Goal: Task Accomplishment & Management: Complete application form

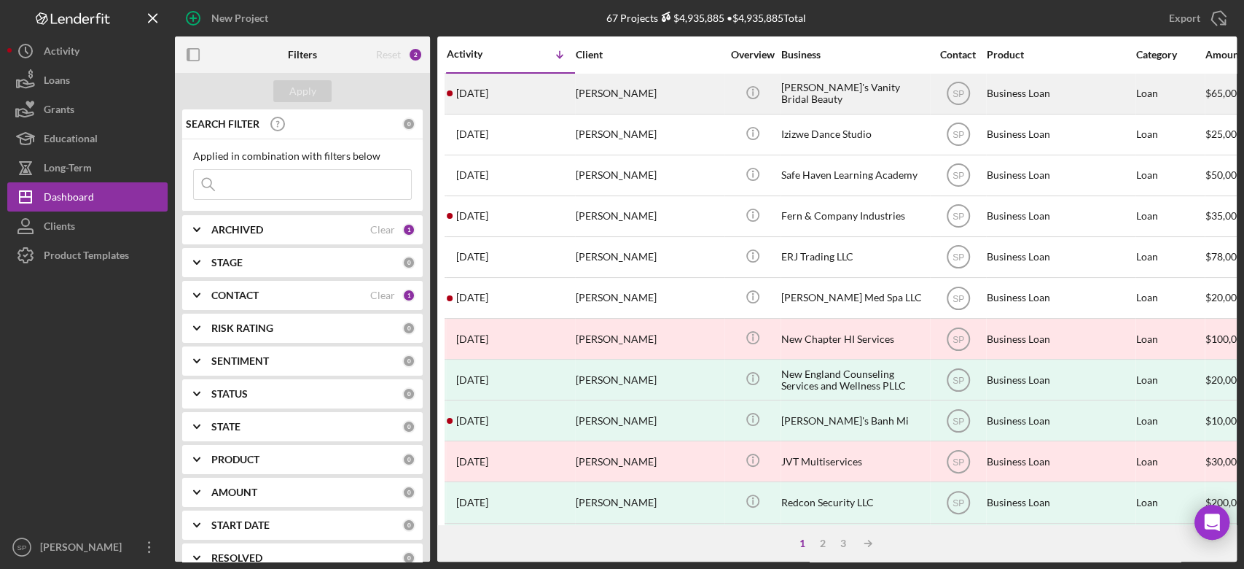
click at [606, 104] on div "[PERSON_NAME]" at bounding box center [649, 93] width 146 height 39
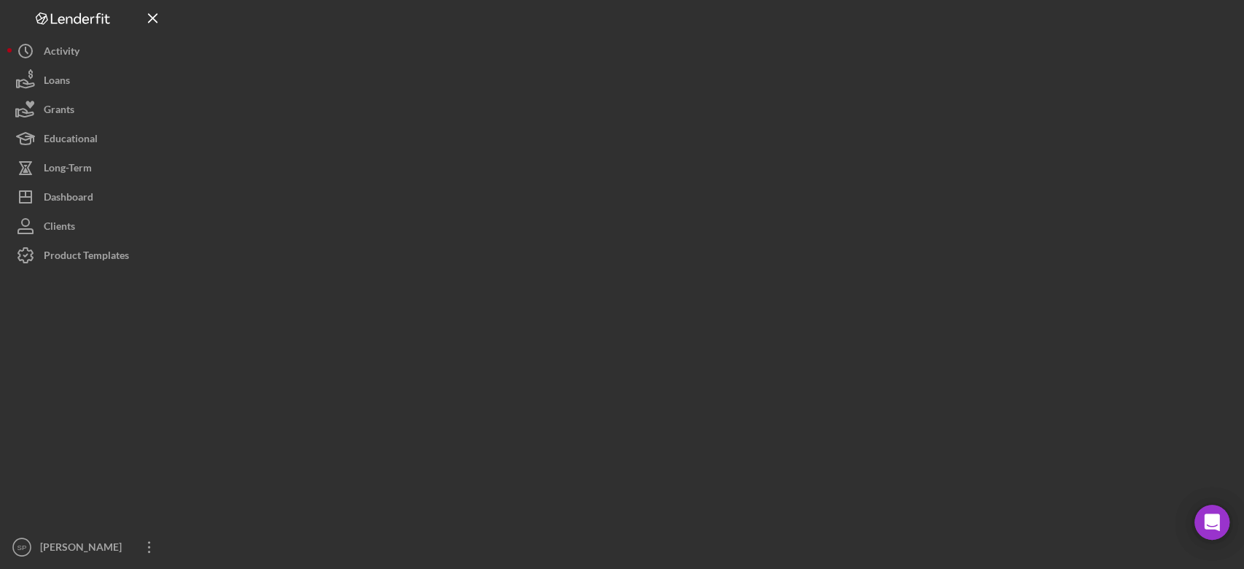
click at [606, 104] on div at bounding box center [706, 280] width 1062 height 561
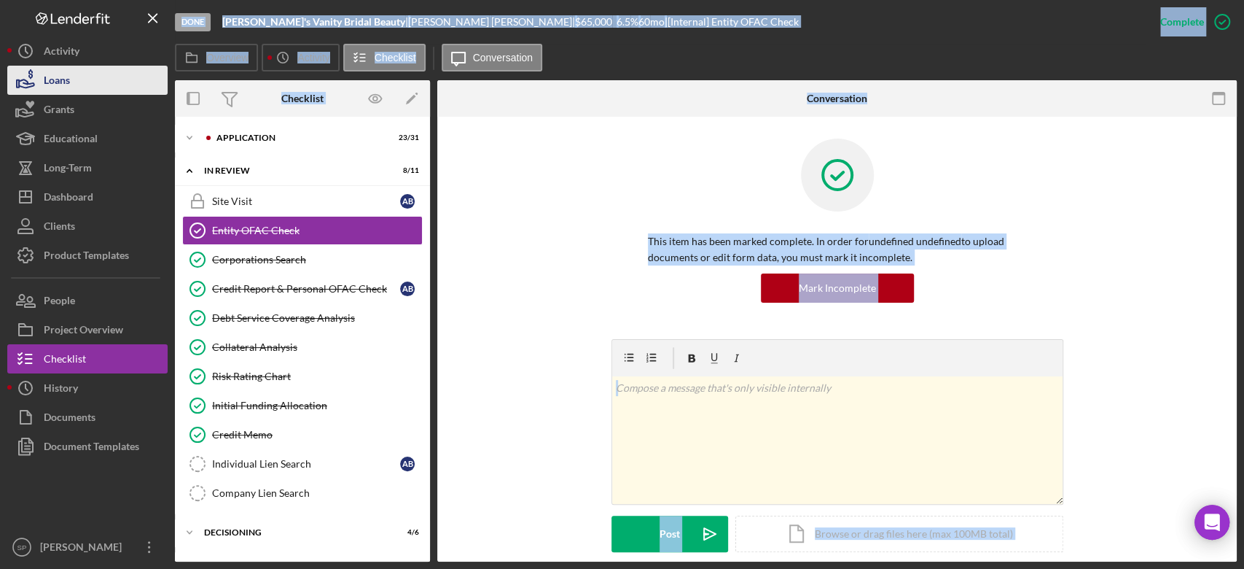
click at [79, 85] on button "Loans" at bounding box center [87, 80] width 160 height 29
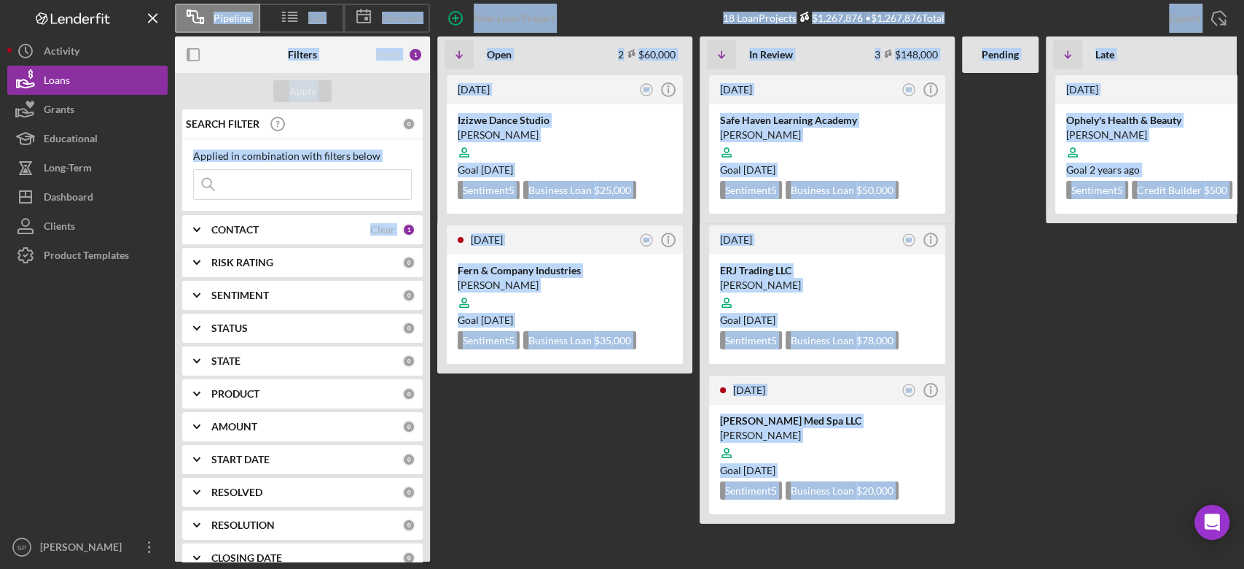
click at [566, 446] on div "[DATE] SP Icon/Info Izizwe Dance Studio [PERSON_NAME] Goal [DATE] Sentiment 5 B…" at bounding box center [564, 317] width 255 height 488
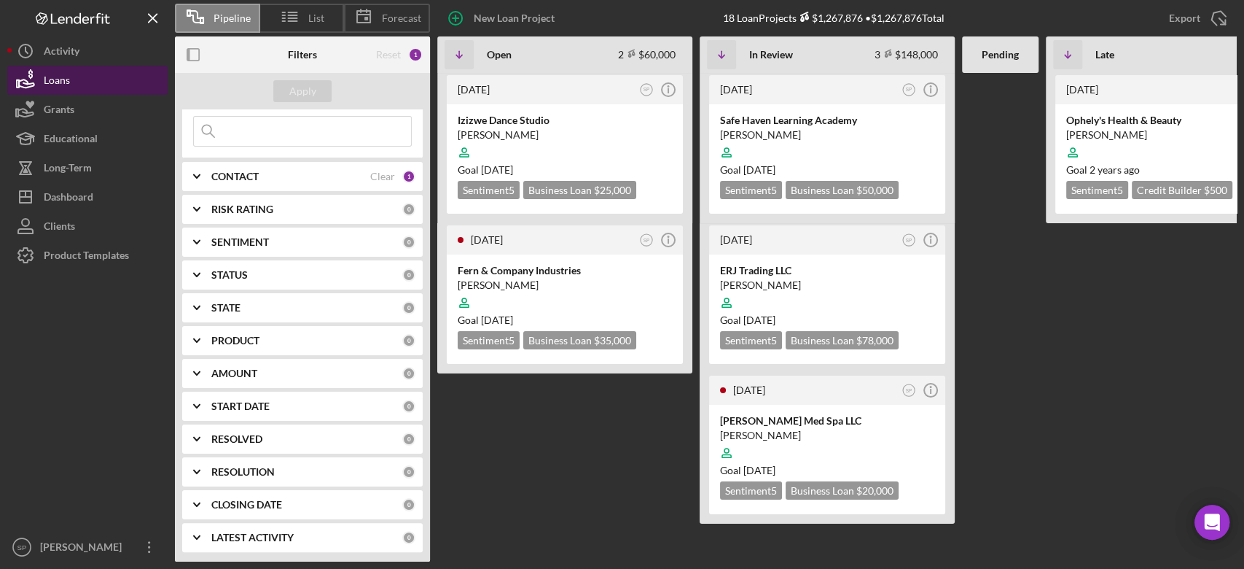
click at [58, 72] on div "Loans" at bounding box center [57, 82] width 26 height 33
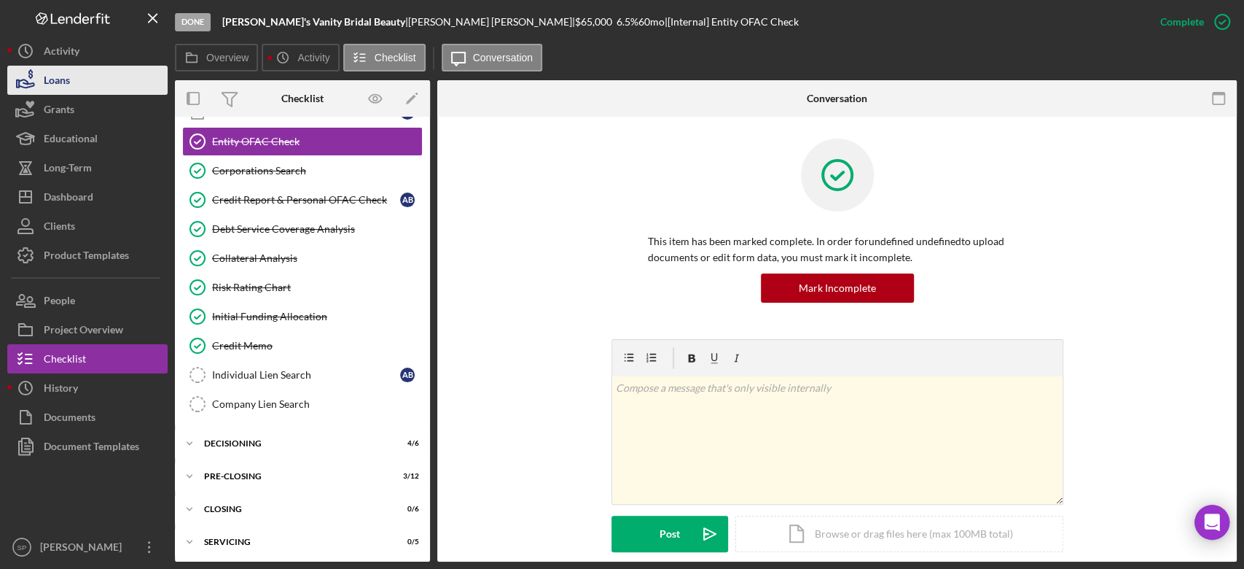
click at [71, 85] on button "Loans" at bounding box center [87, 80] width 160 height 29
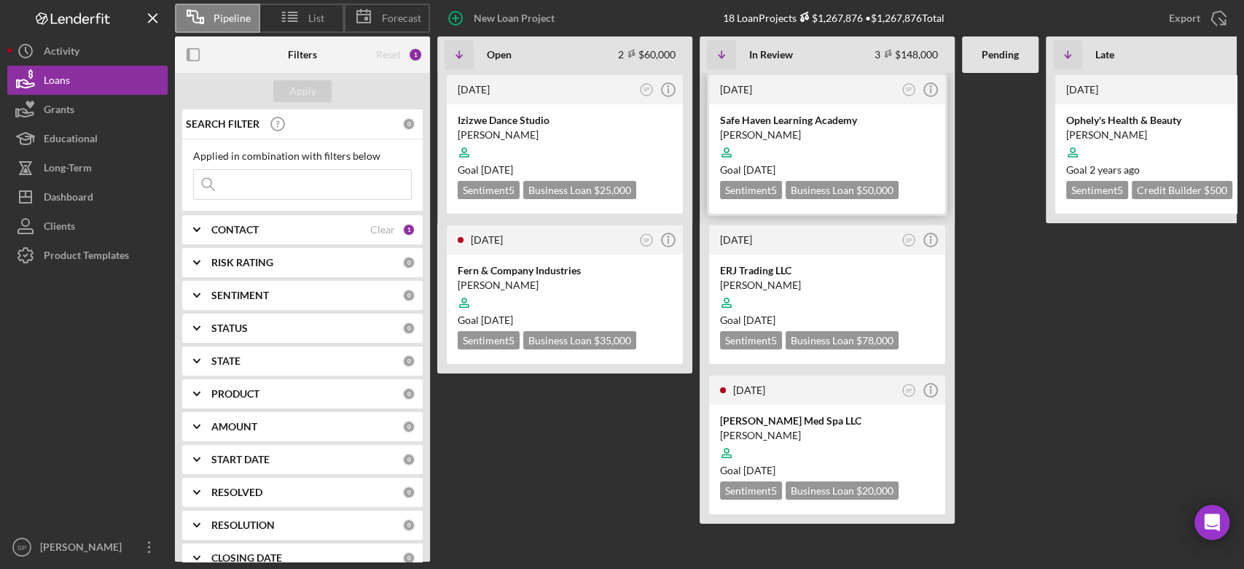
click at [779, 128] on div "[PERSON_NAME]" at bounding box center [827, 135] width 214 height 15
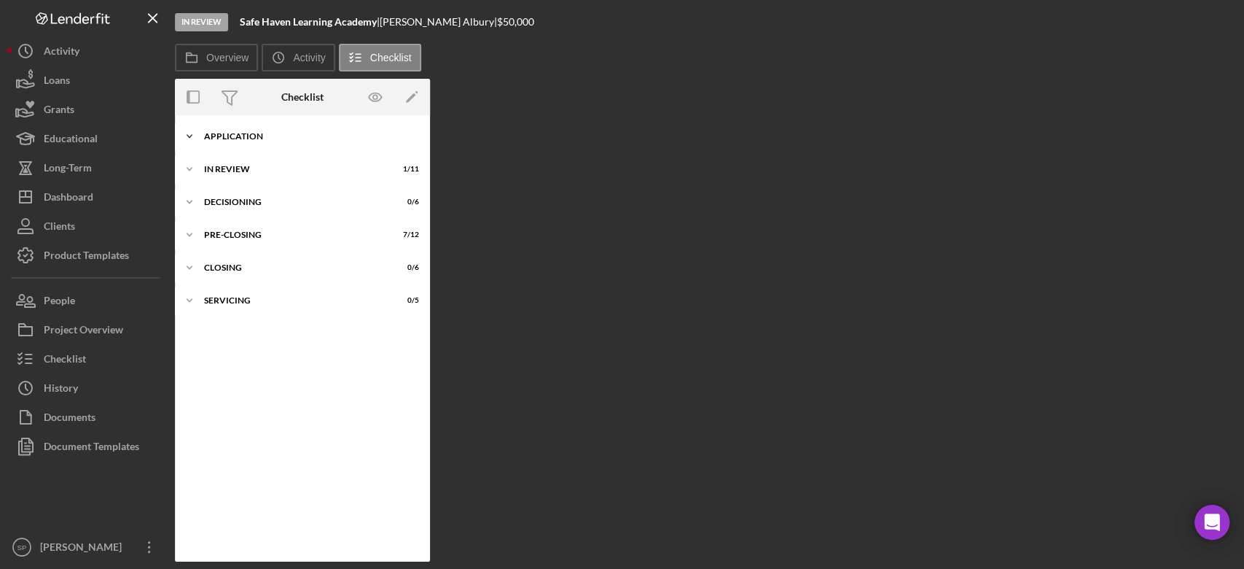
click at [195, 137] on icon "Icon/Expander" at bounding box center [189, 136] width 29 height 29
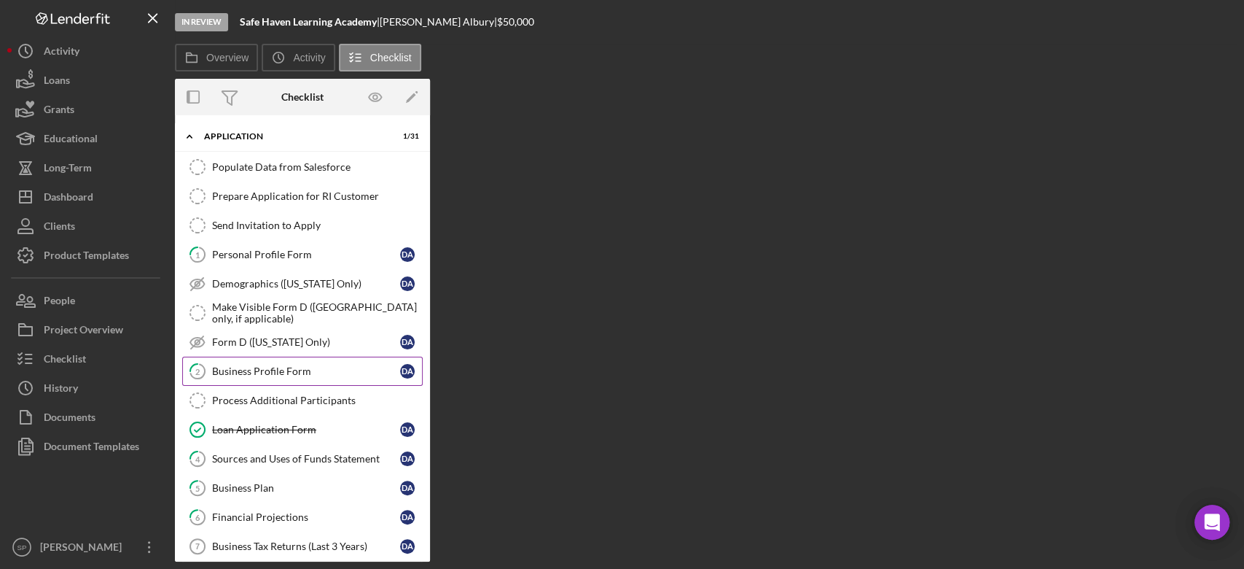
click at [268, 368] on div "Business Profile Form" at bounding box center [306, 371] width 188 height 12
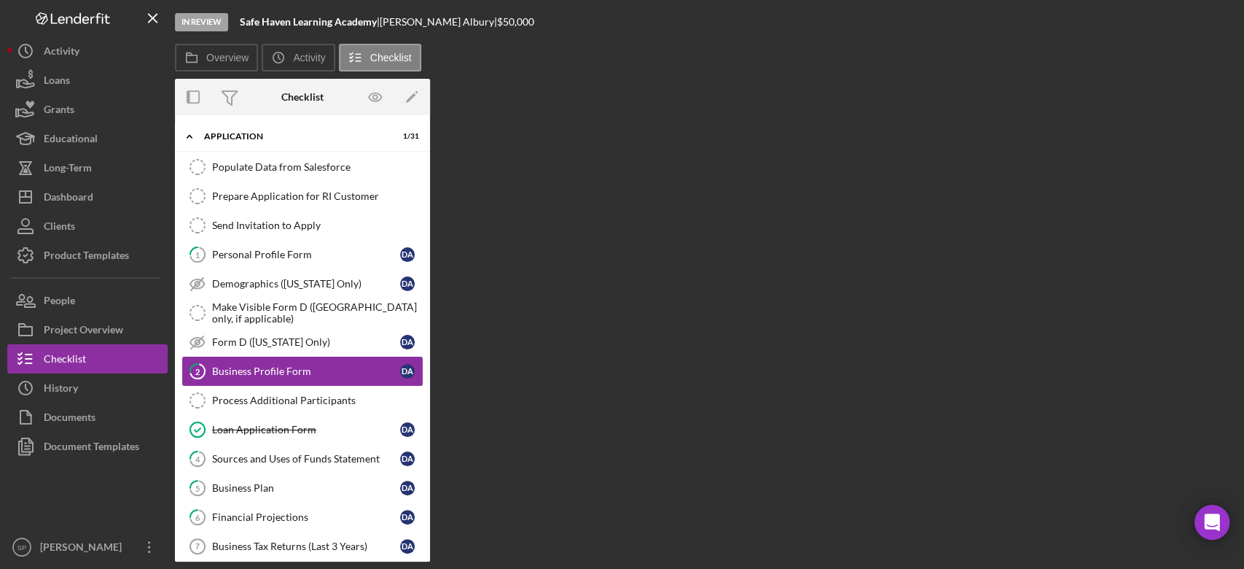
click at [266, 370] on div "Business Profile Form" at bounding box center [306, 371] width 188 height 12
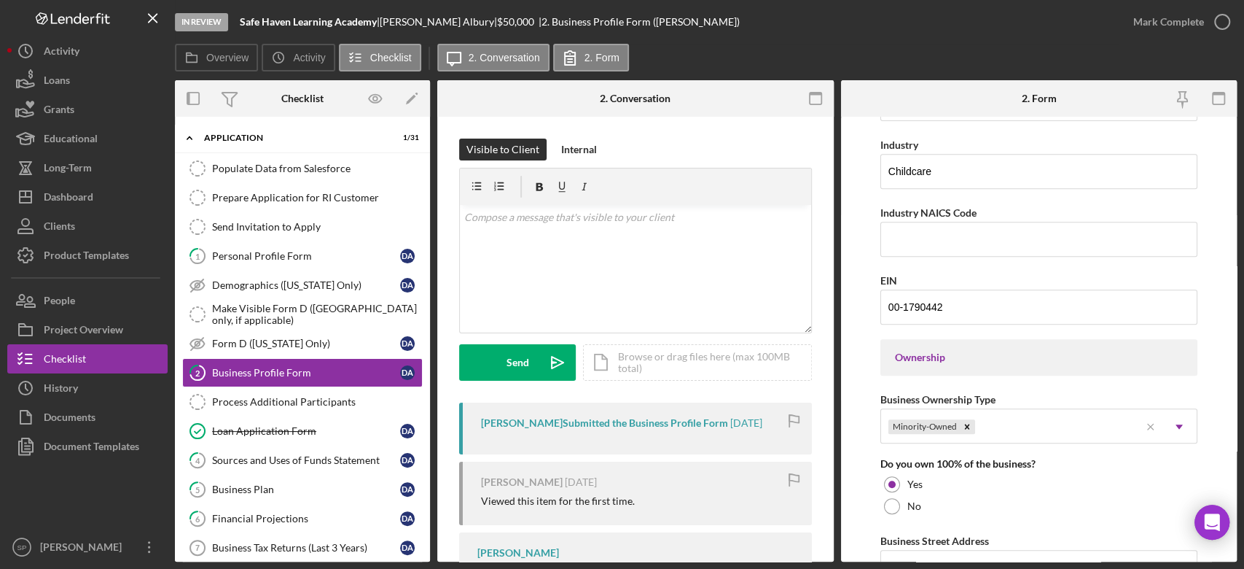
scroll to position [486, 0]
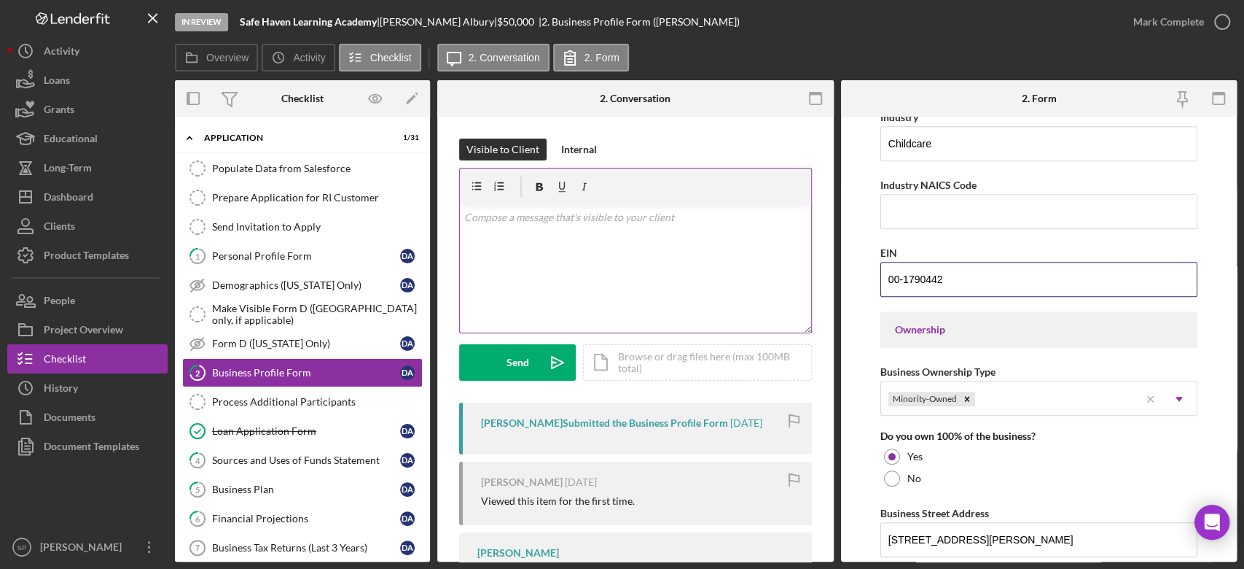
drag, startPoint x: 986, startPoint y: 287, endPoint x: 697, endPoint y: 277, distance: 288.9
click at [697, 277] on div "Overview Internal Workflow Stage In Review Icon/Dropdown Arrow Archive (can una…" at bounding box center [706, 320] width 1062 height 481
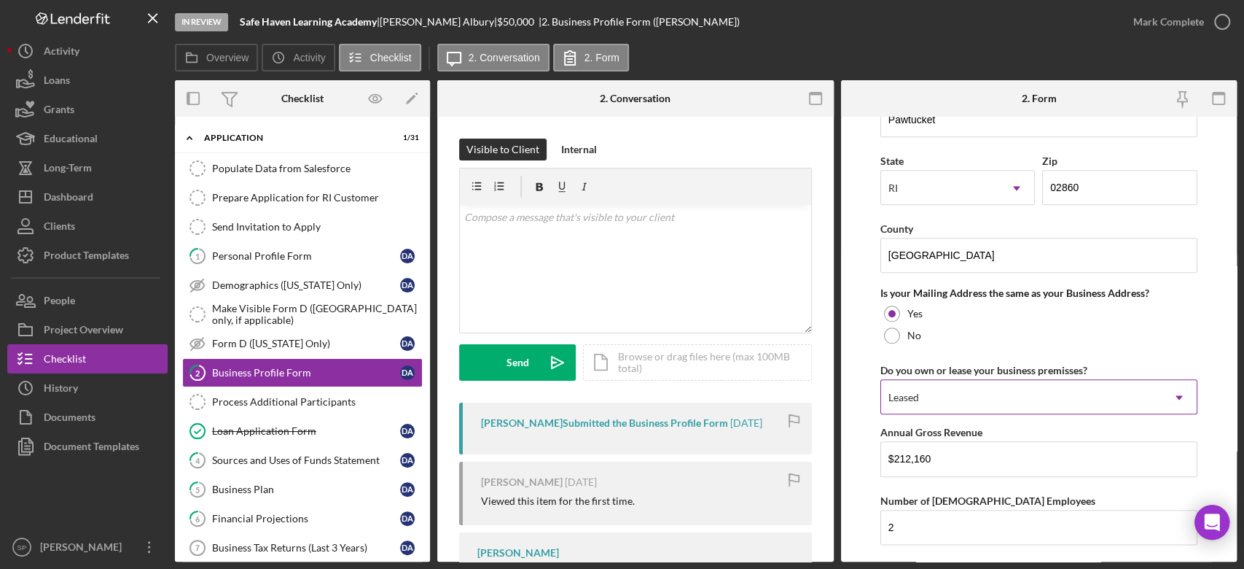
scroll to position [1170, 0]
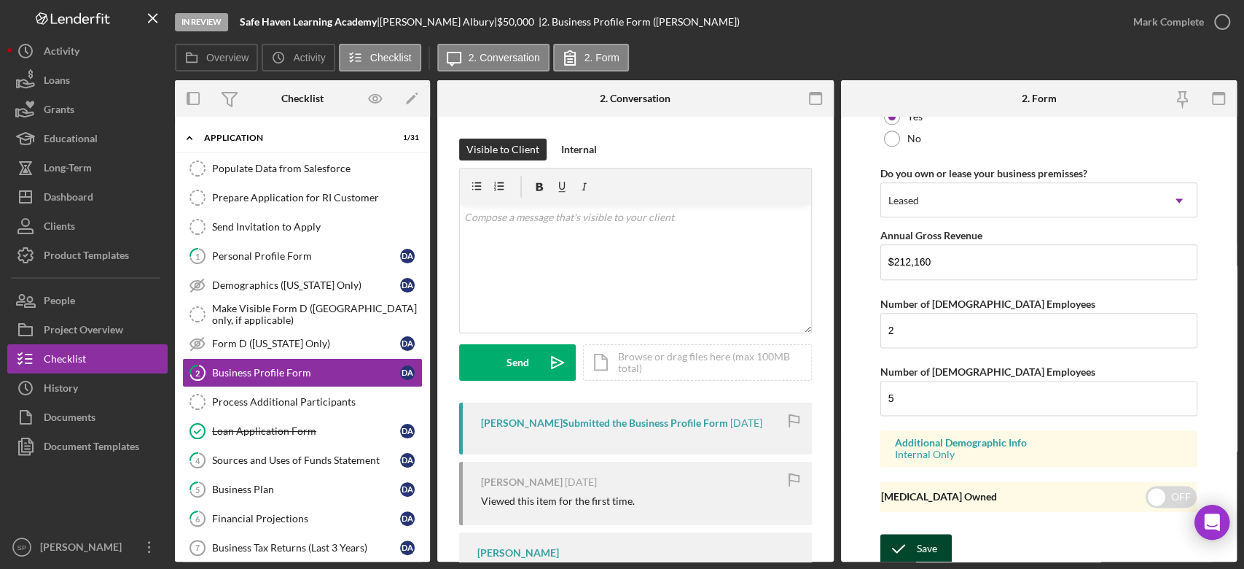
type input "[US_EMPLOYER_IDENTIFICATION_NUMBER]"
click at [938, 534] on button "Save" at bounding box center [916, 548] width 71 height 29
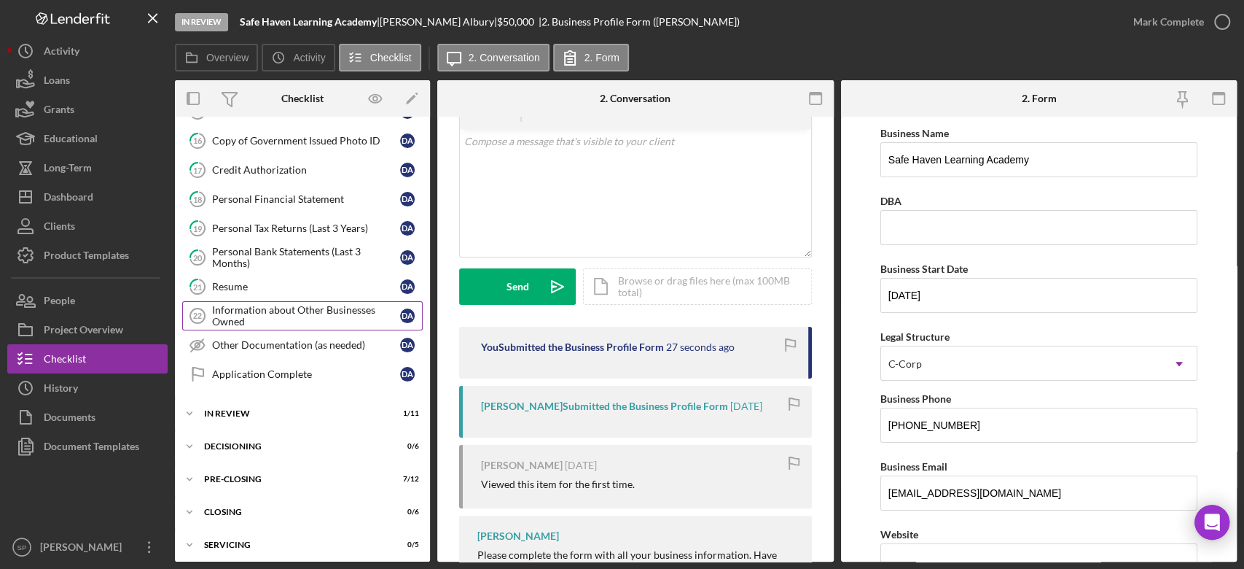
scroll to position [134, 0]
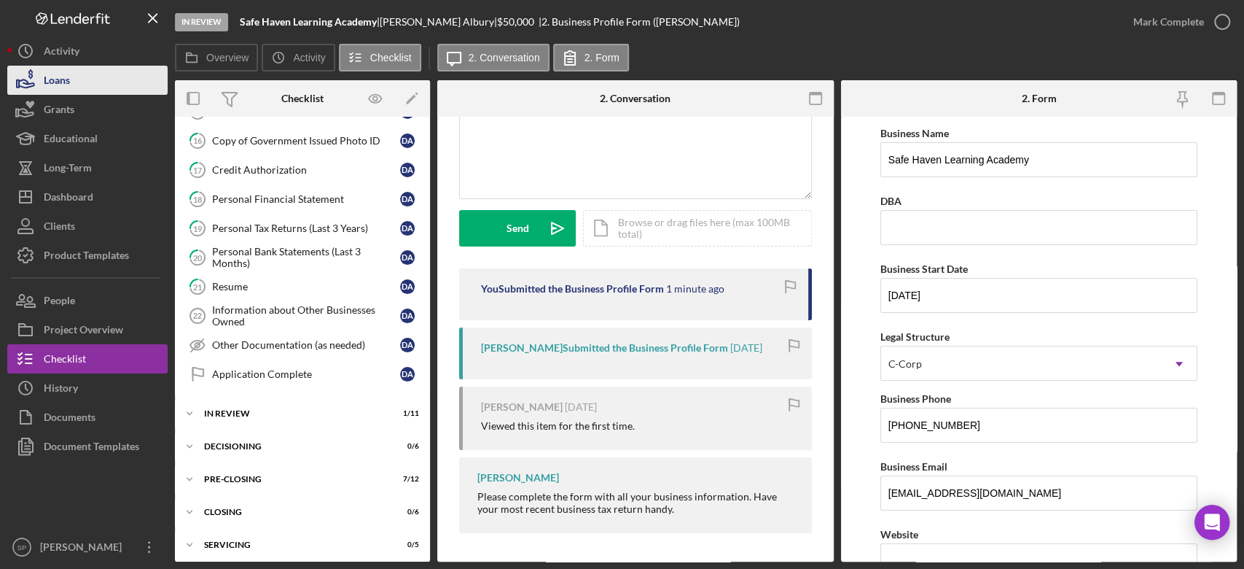
click at [83, 75] on button "Loans" at bounding box center [87, 80] width 160 height 29
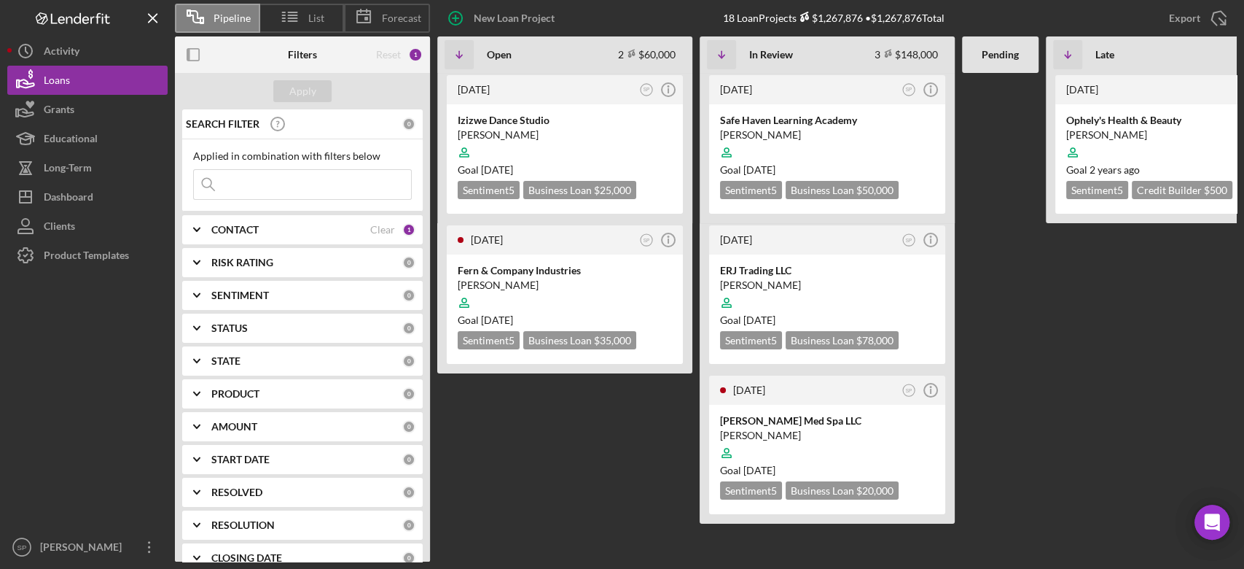
click at [254, 181] on input at bounding box center [302, 184] width 217 height 29
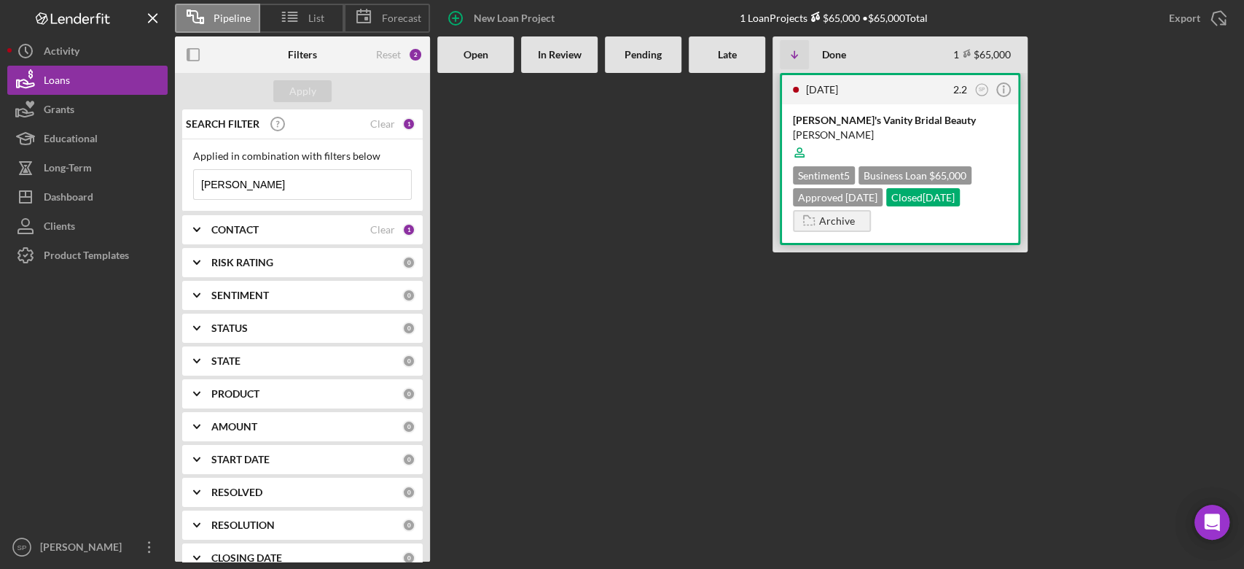
type input "[PERSON_NAME]"
click at [868, 130] on div "[PERSON_NAME]" at bounding box center [900, 135] width 214 height 15
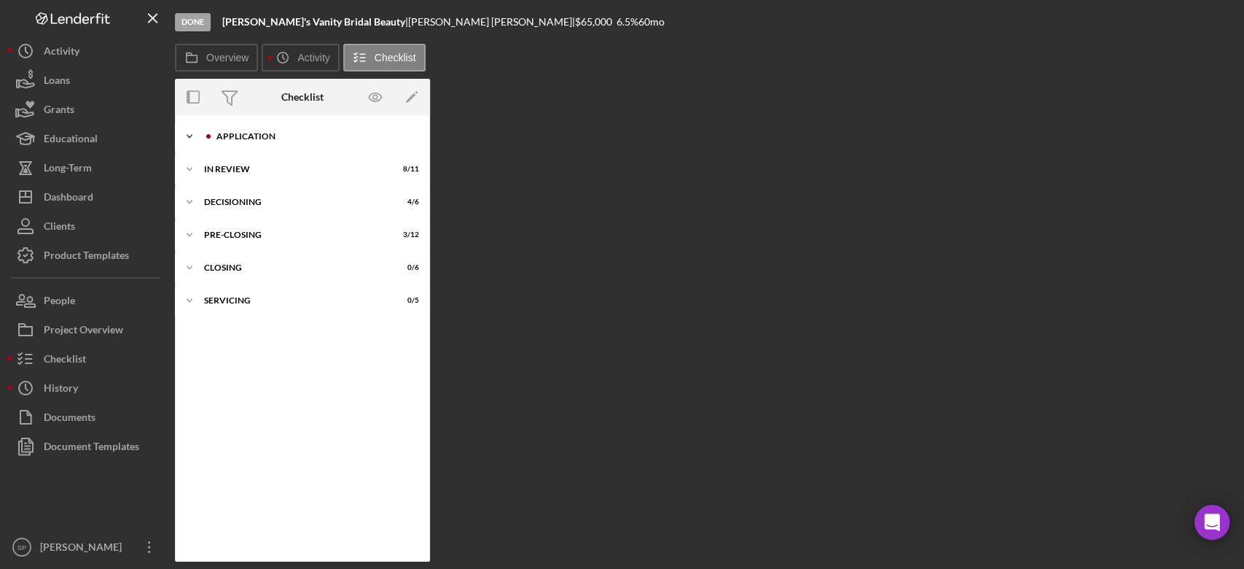
click at [187, 140] on icon "Icon/Expander" at bounding box center [189, 136] width 29 height 29
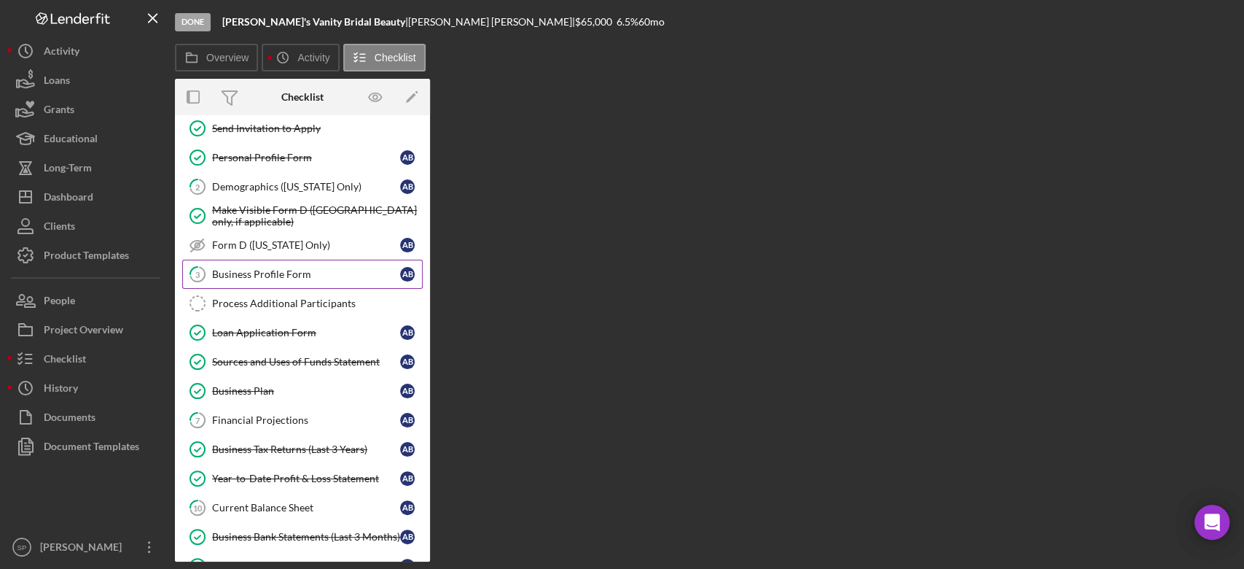
scroll to position [194, 0]
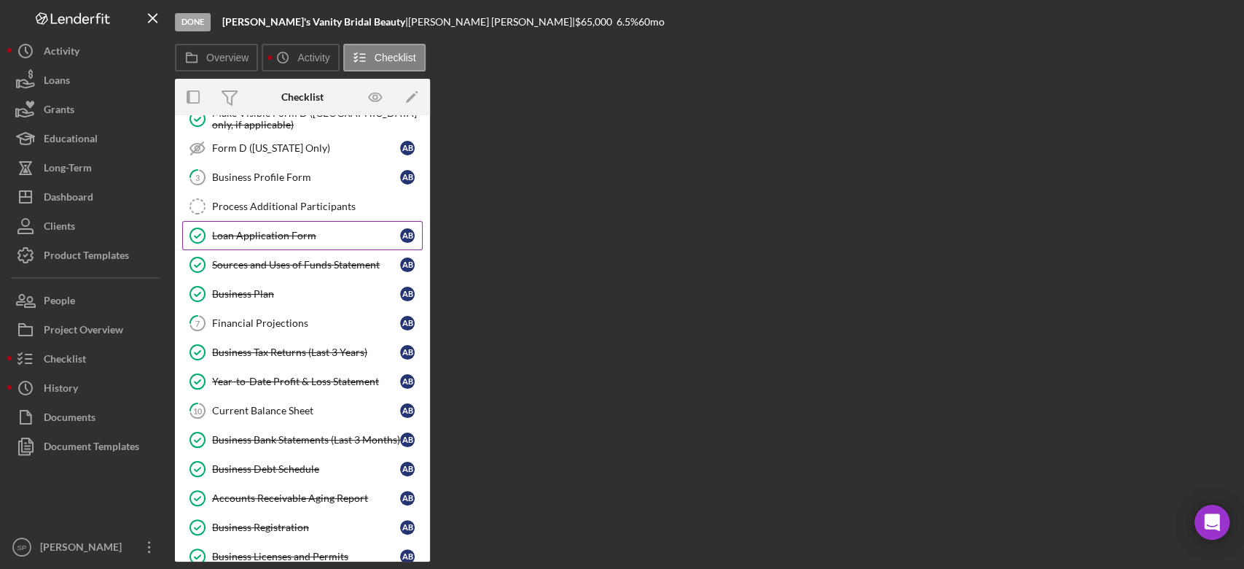
click at [282, 240] on link "Loan Application Form Loan Application Form A B" at bounding box center [302, 235] width 241 height 29
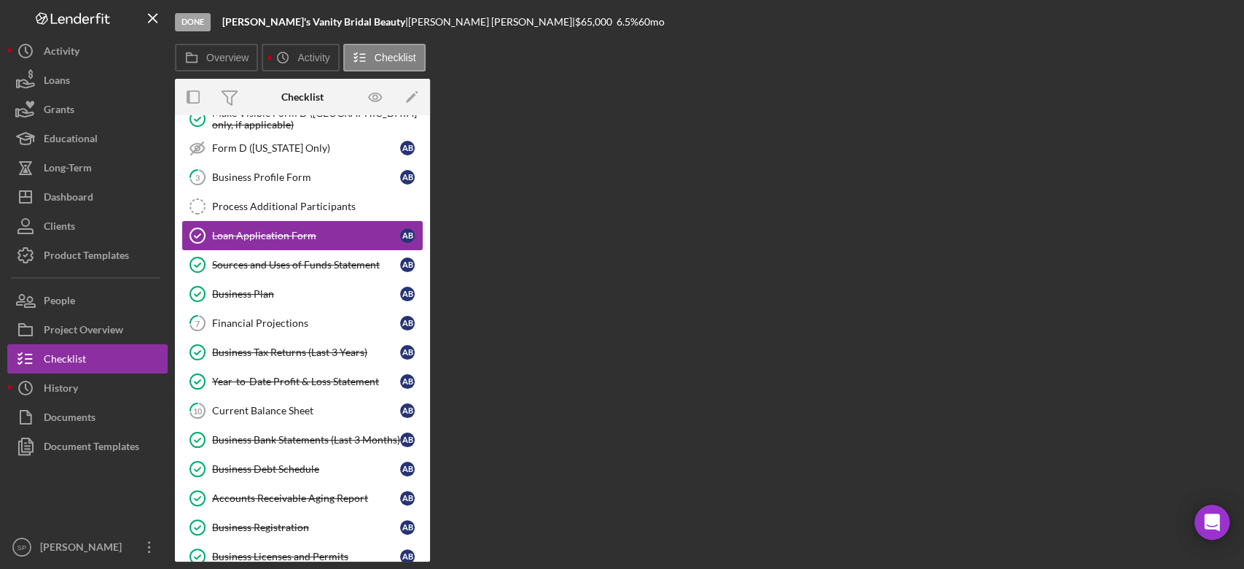
click at [282, 240] on link "Loan Application Form Loan Application Form A B" at bounding box center [302, 235] width 241 height 29
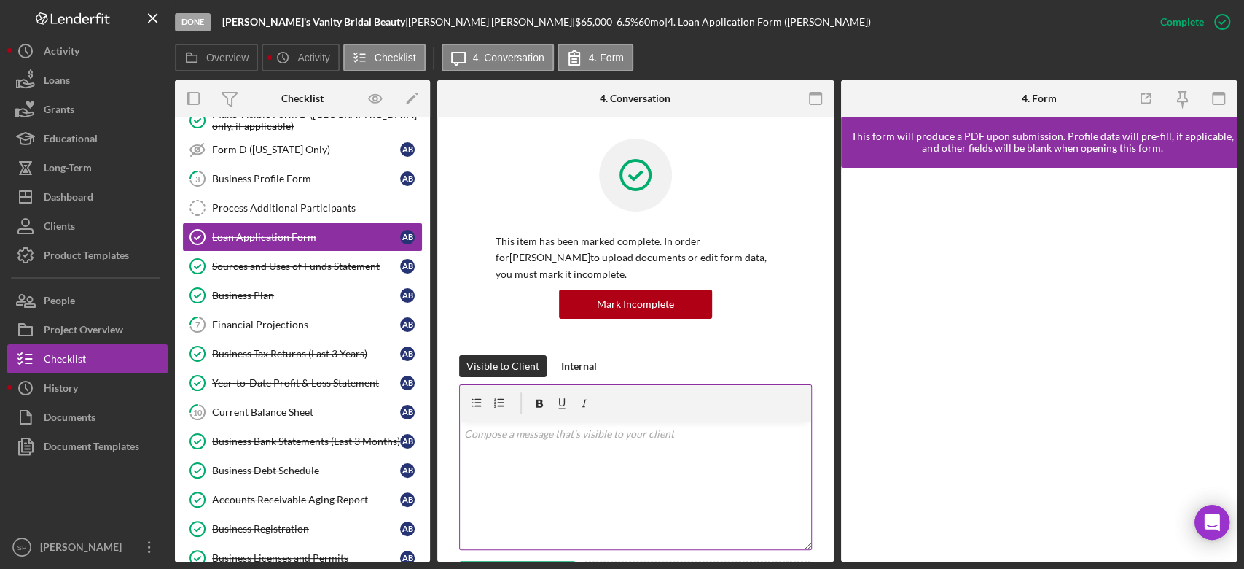
click at [682, 475] on div "v Color teal Color pink Remove color Add row above Add row below Add column bef…" at bounding box center [635, 485] width 351 height 128
click at [1243, 297] on div "Done [PERSON_NAME]'s Vanity Bridal Beauty | [PERSON_NAME] | $65,000 6.5 % 60 mo…" at bounding box center [622, 284] width 1244 height 569
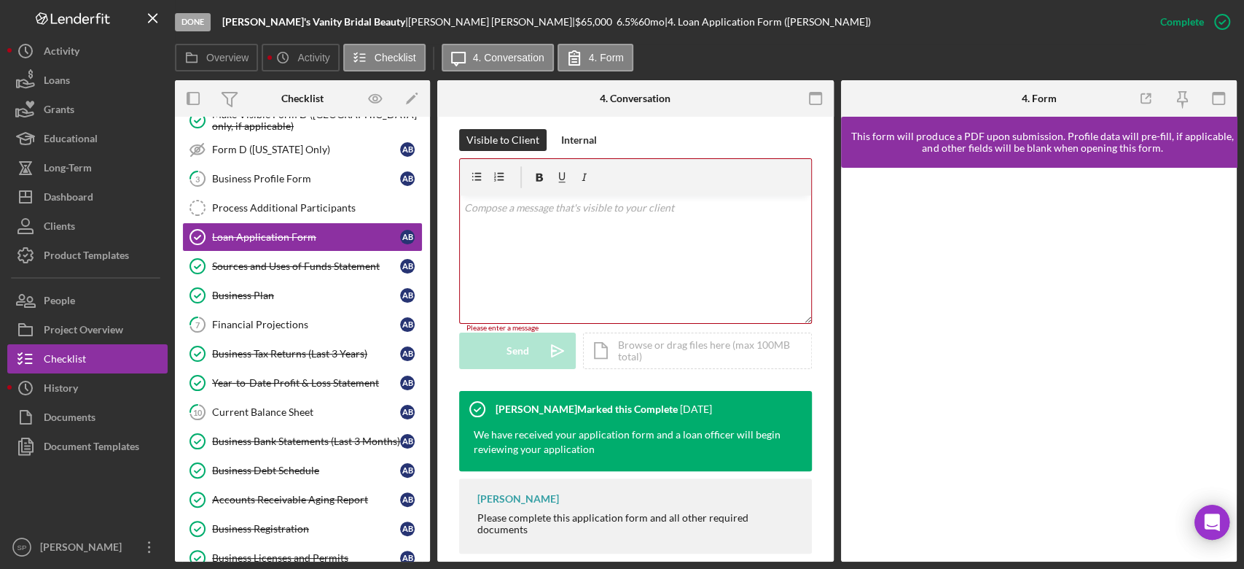
scroll to position [244, 0]
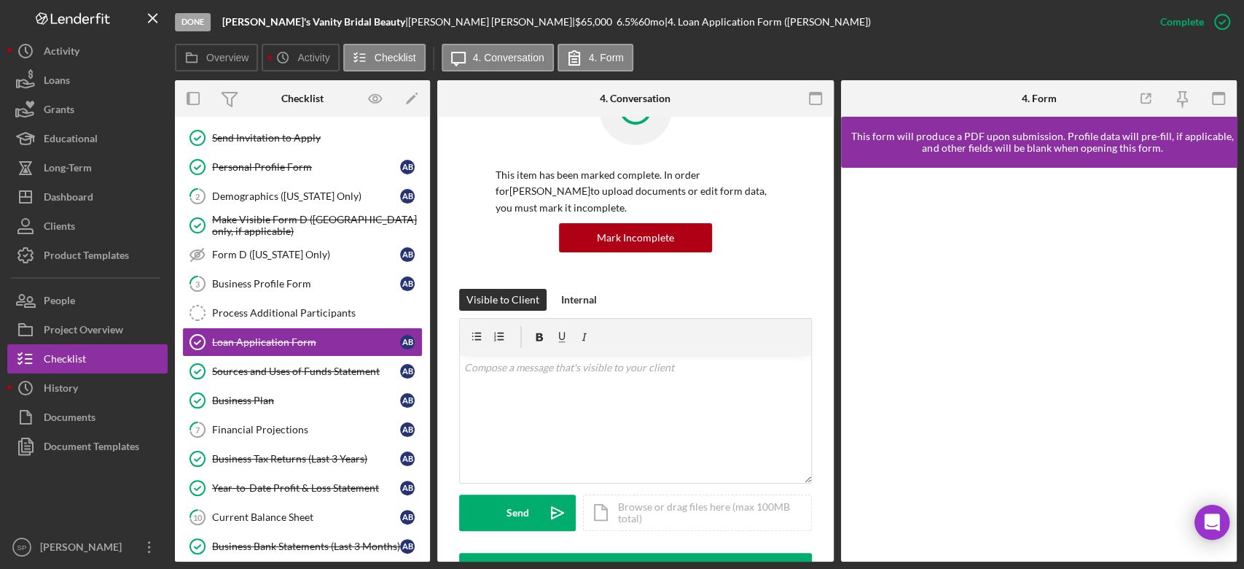
scroll to position [97, 0]
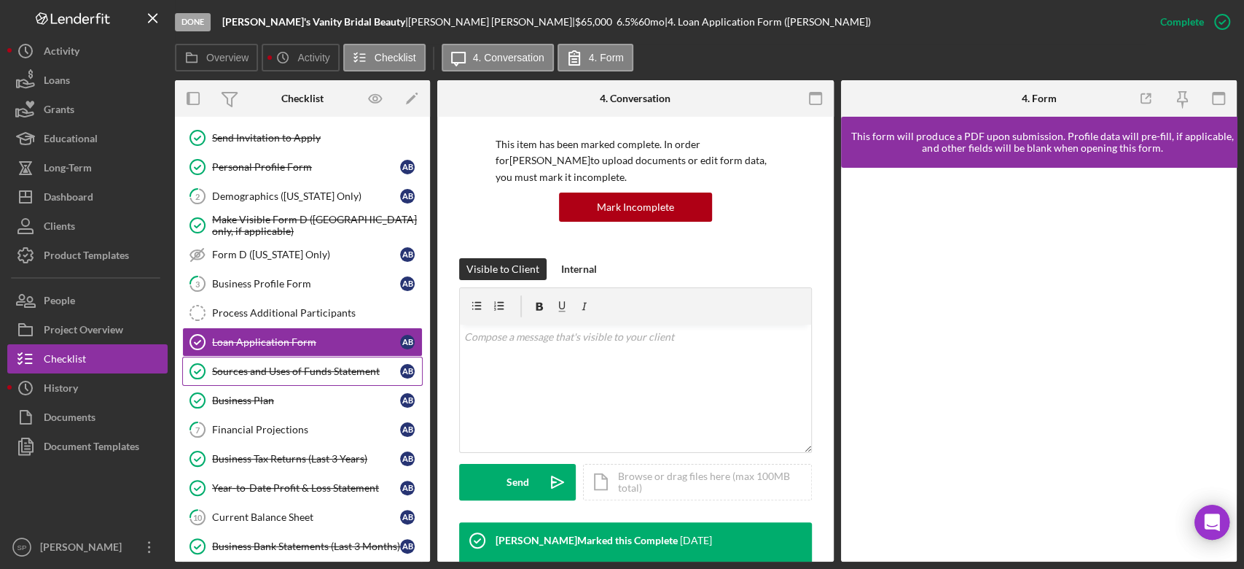
click at [327, 371] on div "Sources and Uses of Funds Statement" at bounding box center [306, 371] width 188 height 12
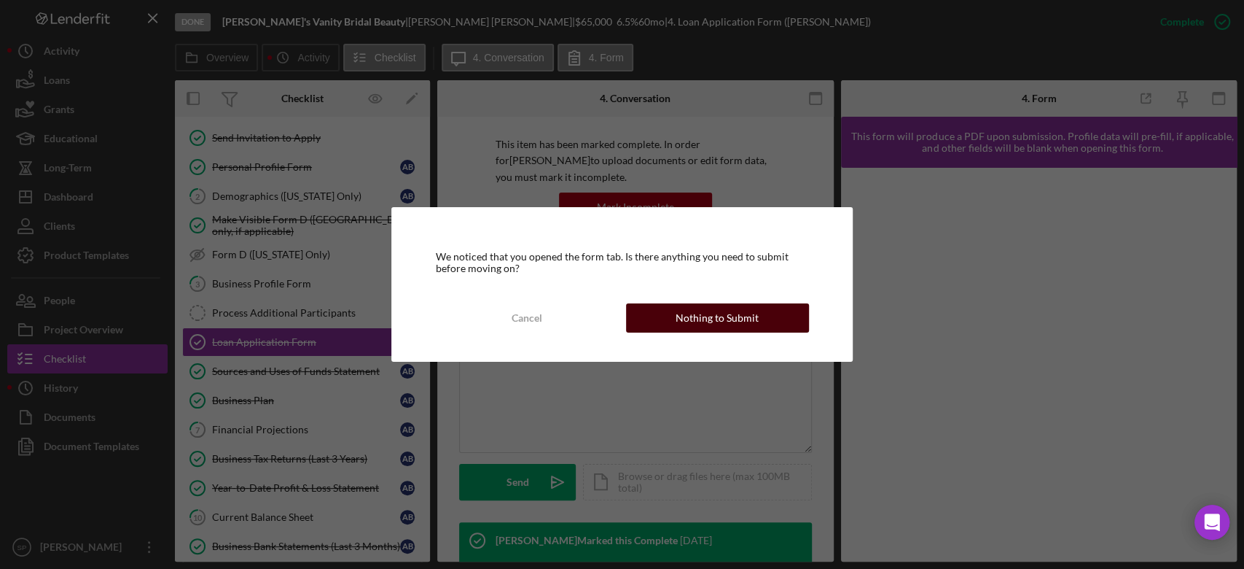
click at [741, 324] on div "Nothing to Submit" at bounding box center [717, 317] width 83 height 29
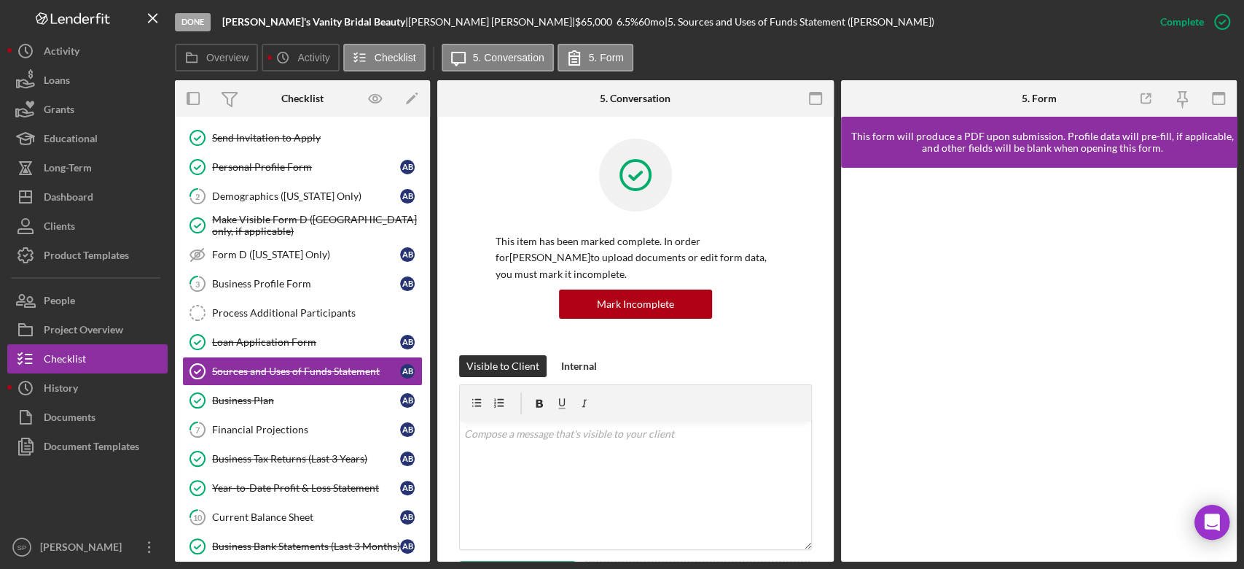
click at [800, 353] on div "This item has been marked complete. In order for Annie Bongiorno to upload docu…" at bounding box center [635, 247] width 353 height 217
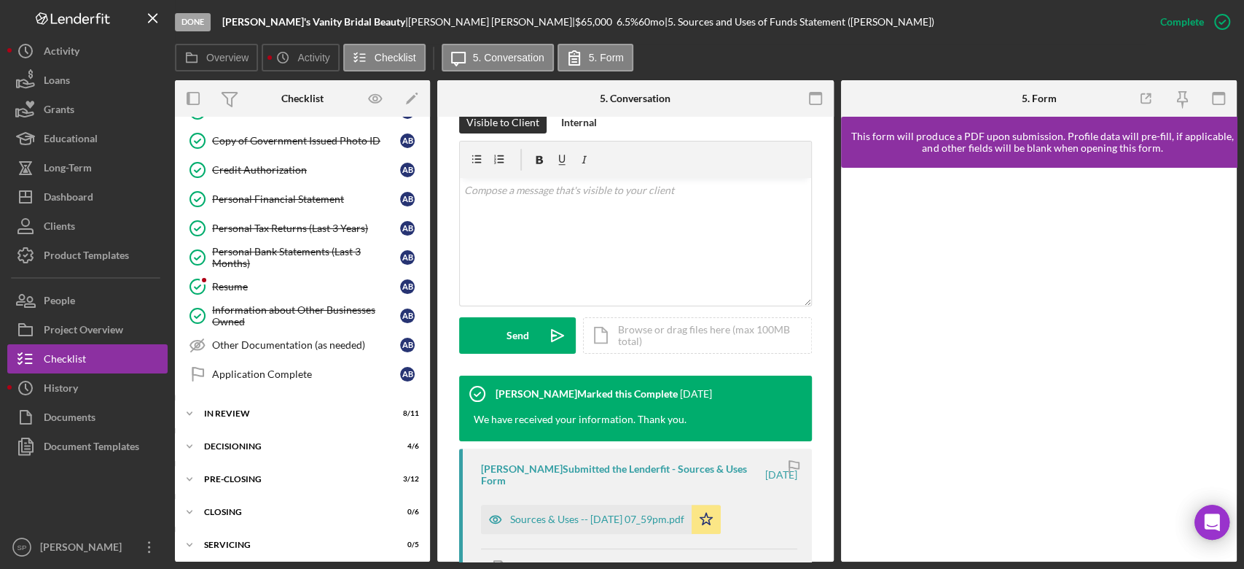
scroll to position [389, 0]
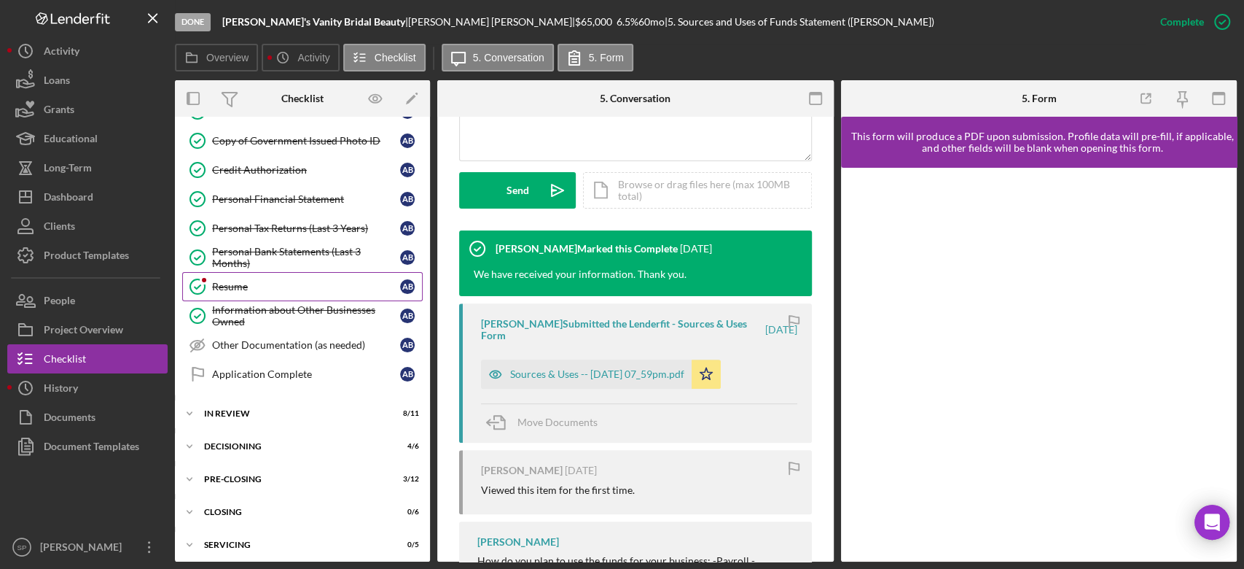
click at [247, 283] on div "Resume" at bounding box center [306, 287] width 188 height 12
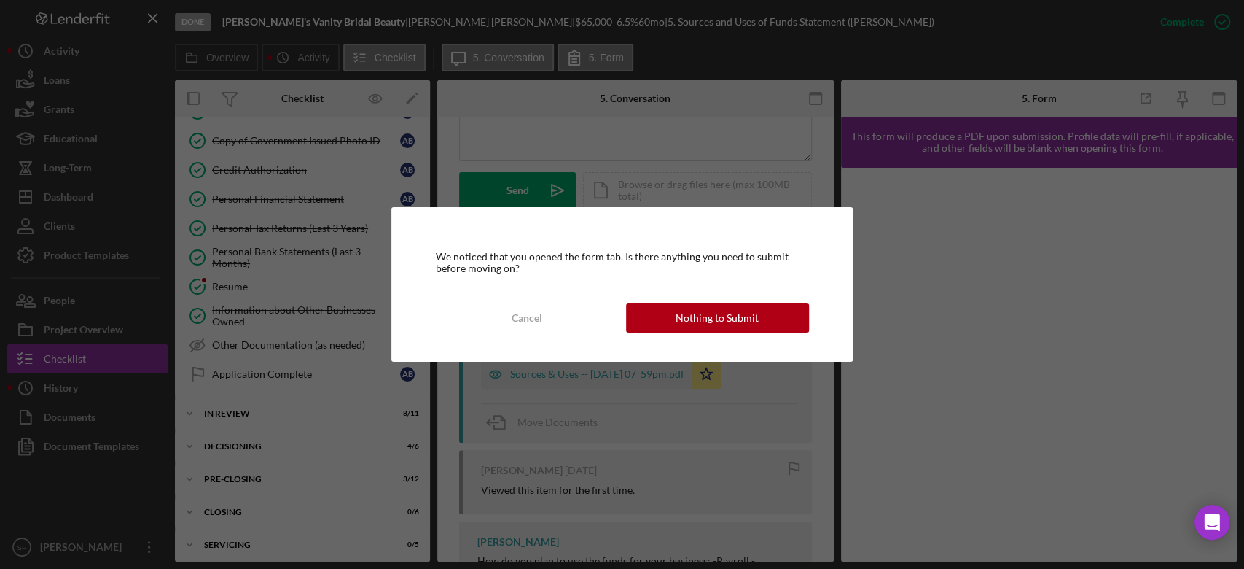
click at [693, 320] on div "Nothing to Submit" at bounding box center [717, 317] width 83 height 29
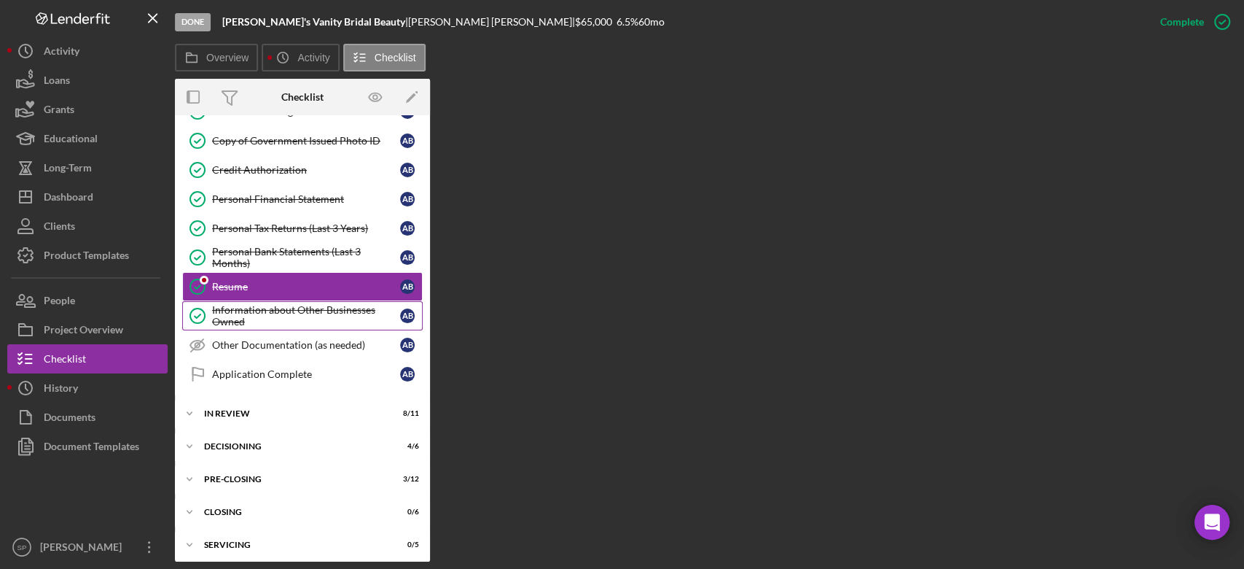
scroll to position [669, 0]
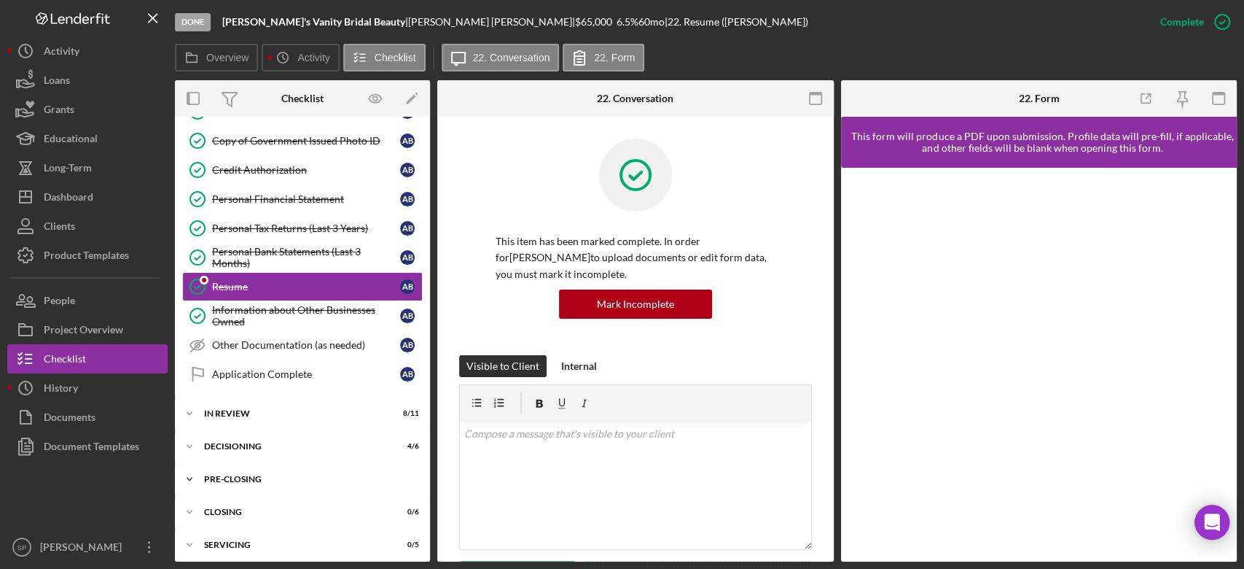
click at [187, 475] on icon "Icon/Expander" at bounding box center [189, 478] width 29 height 29
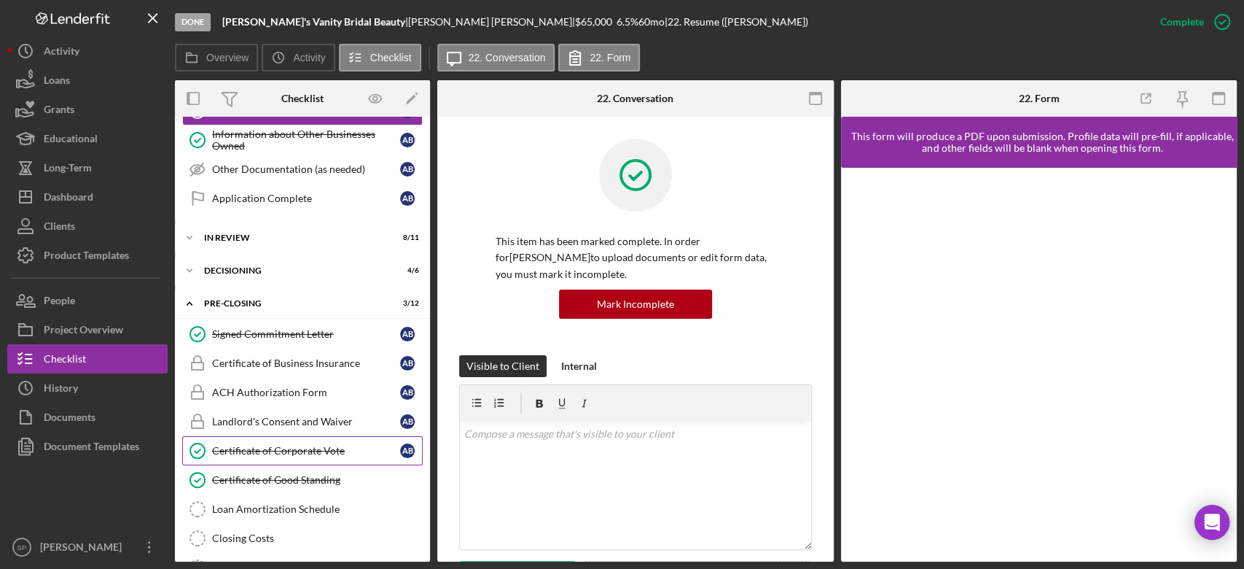
scroll to position [863, 0]
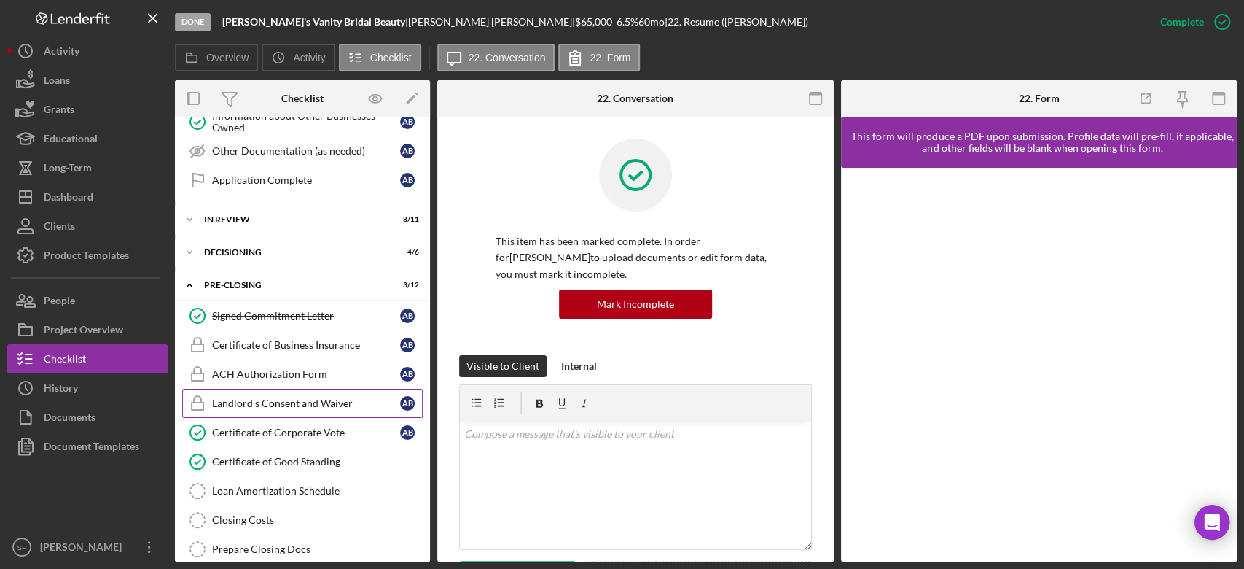
click at [324, 403] on link "Landlord's Consent and Waiver Landlord's Consent and Waiver A B" at bounding box center [302, 403] width 241 height 29
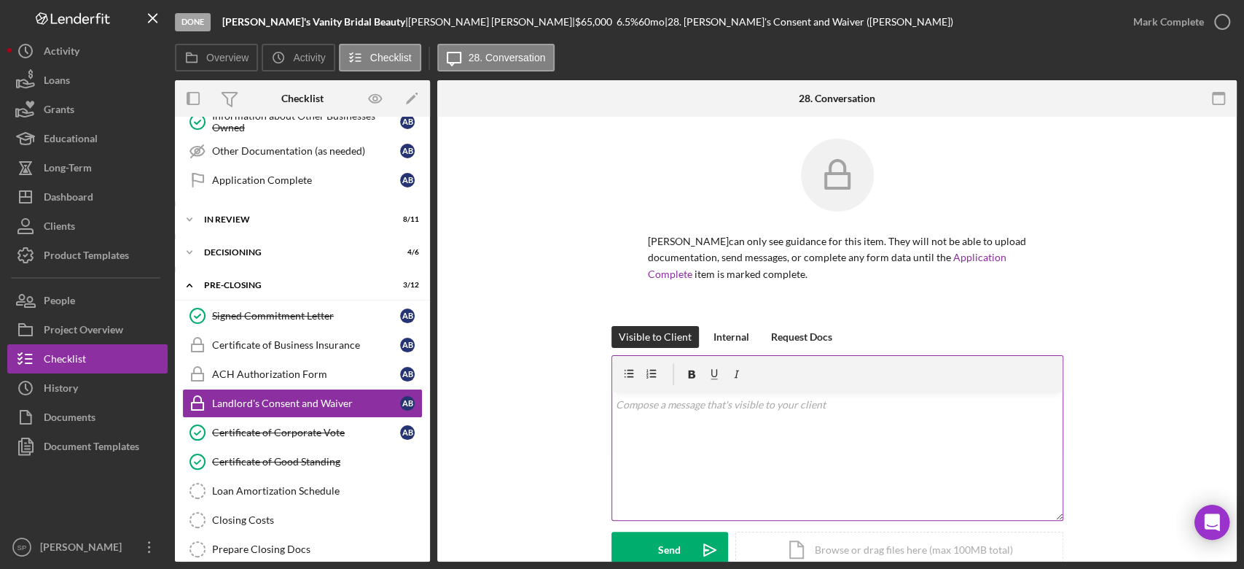
click at [677, 469] on div "v Color teal Color pink Remove color Add row above Add row below Add column bef…" at bounding box center [837, 456] width 451 height 128
click at [666, 555] on div "Send" at bounding box center [669, 549] width 23 height 36
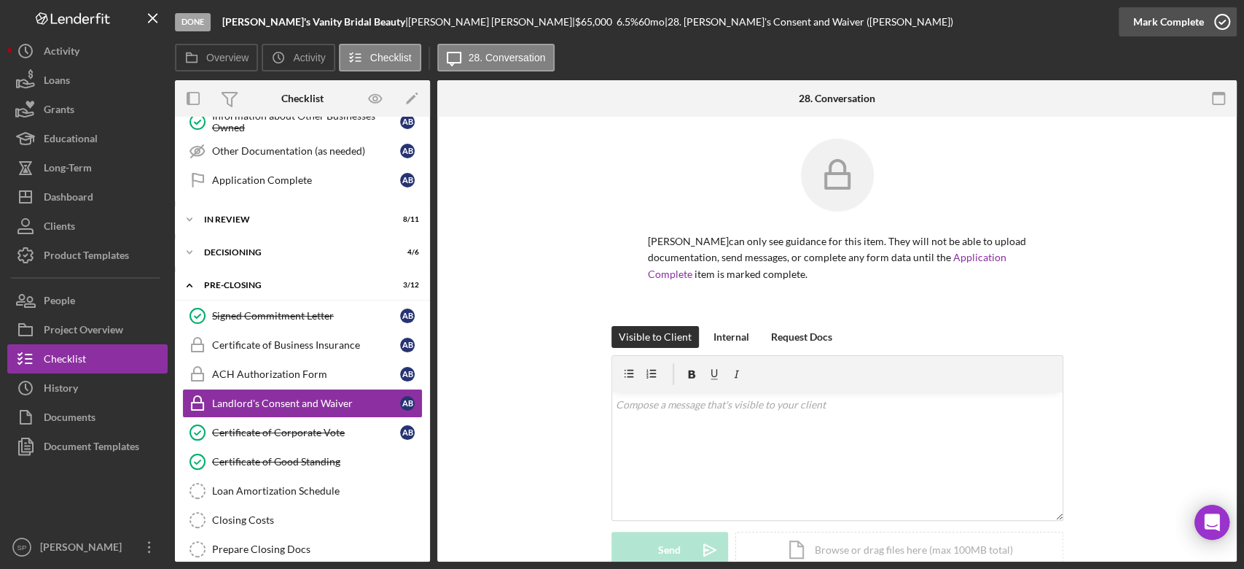
click at [1223, 20] on icon "button" at bounding box center [1222, 22] width 36 height 36
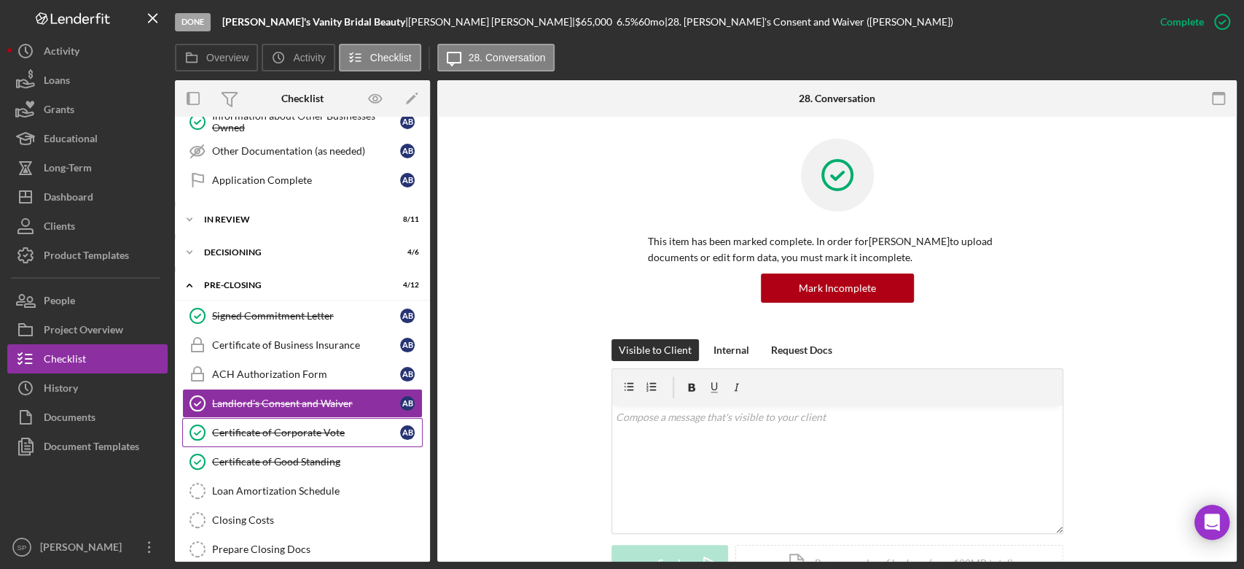
click at [260, 426] on div "Certificate of Corporate Vote" at bounding box center [306, 432] width 188 height 12
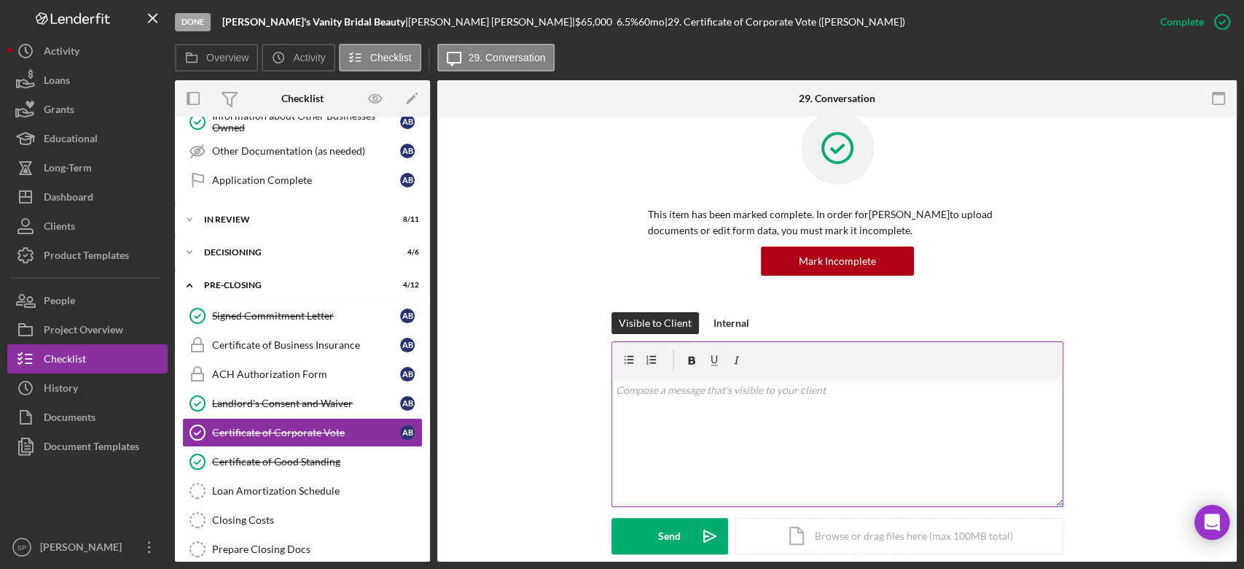
scroll to position [97, 0]
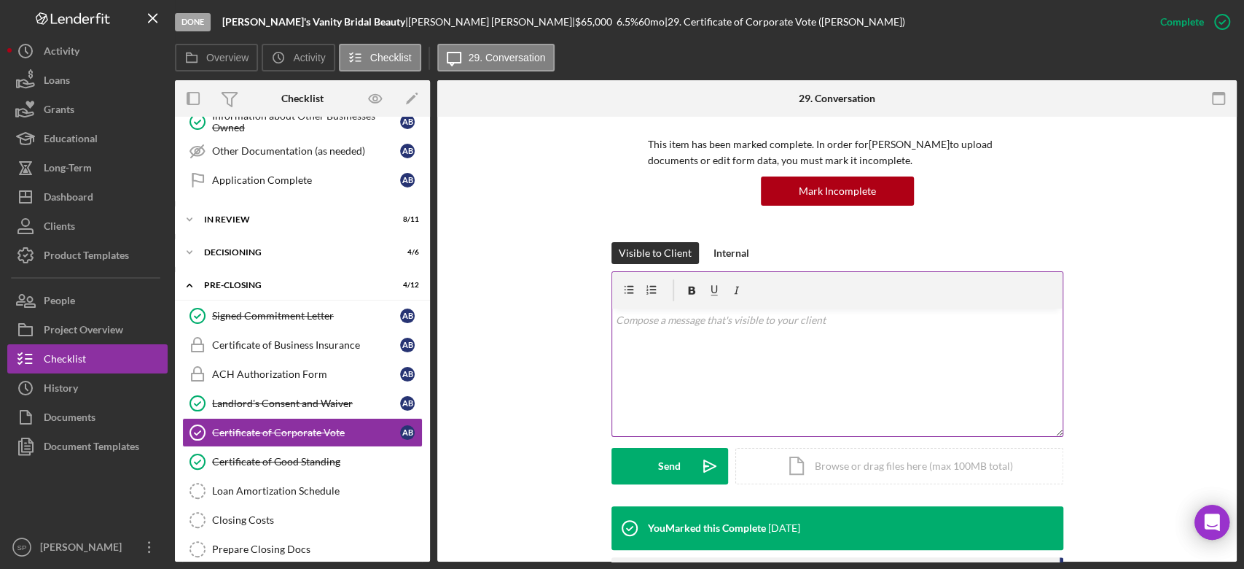
click at [697, 382] on div "v Color teal Color pink Remove color Add row above Add row below Add column bef…" at bounding box center [837, 372] width 451 height 128
click at [665, 459] on div "Send" at bounding box center [669, 466] width 23 height 36
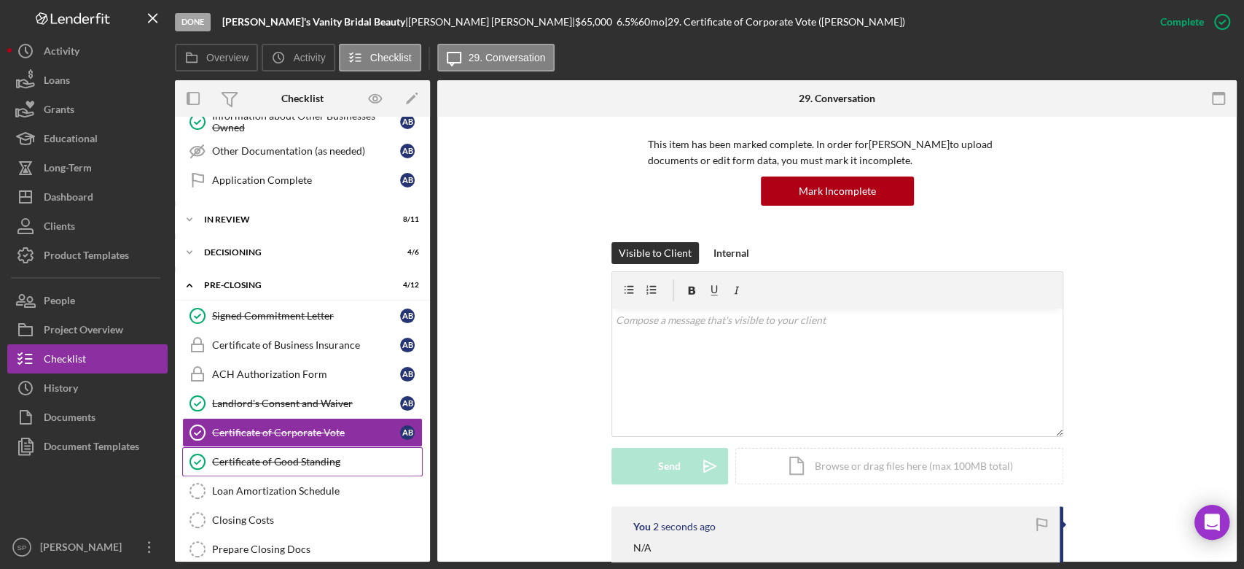
click at [280, 456] on div "Certificate of Good Standing" at bounding box center [317, 462] width 210 height 12
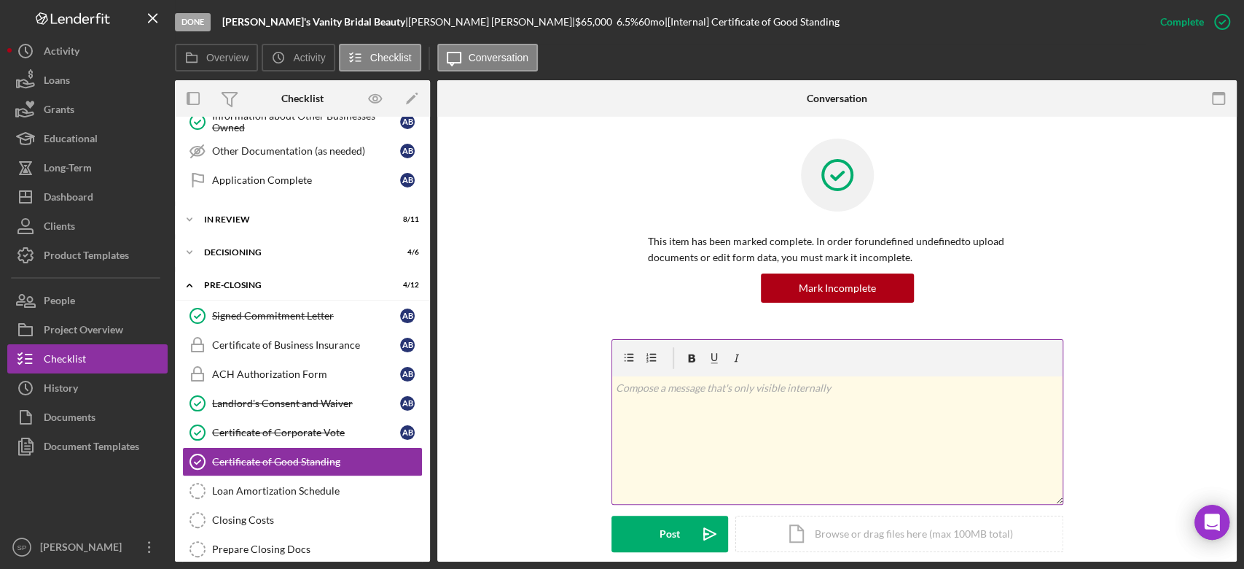
click at [672, 422] on div "v Color teal Color pink Remove color Add row above Add row below Add column bef…" at bounding box center [837, 440] width 451 height 128
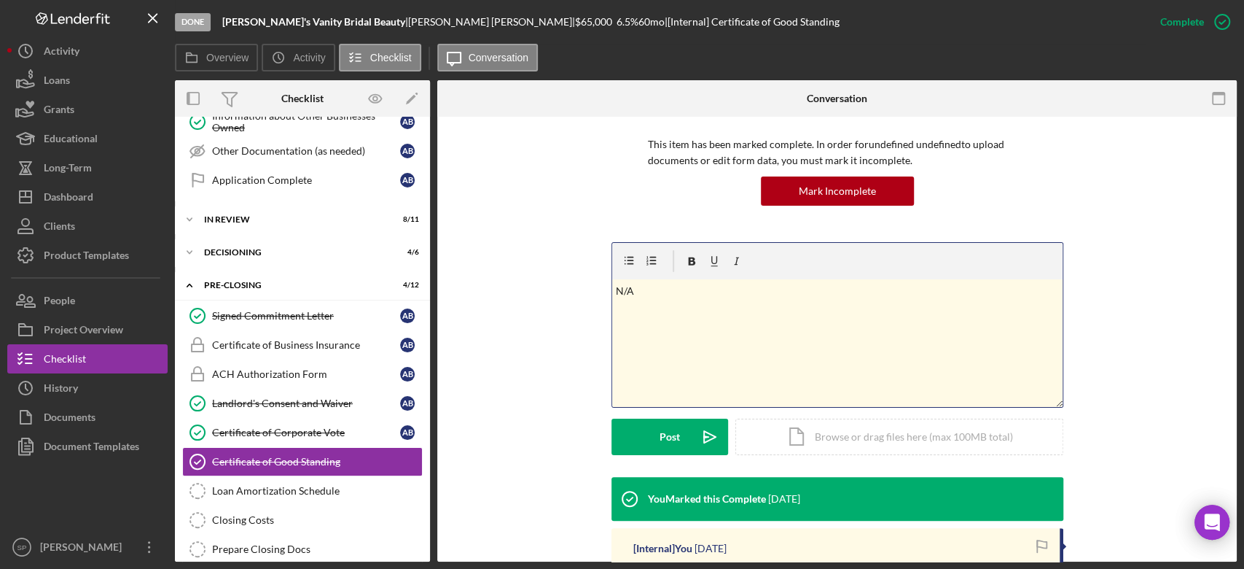
click at [687, 426] on button "Post Icon/icon-invite-send" at bounding box center [670, 436] width 117 height 36
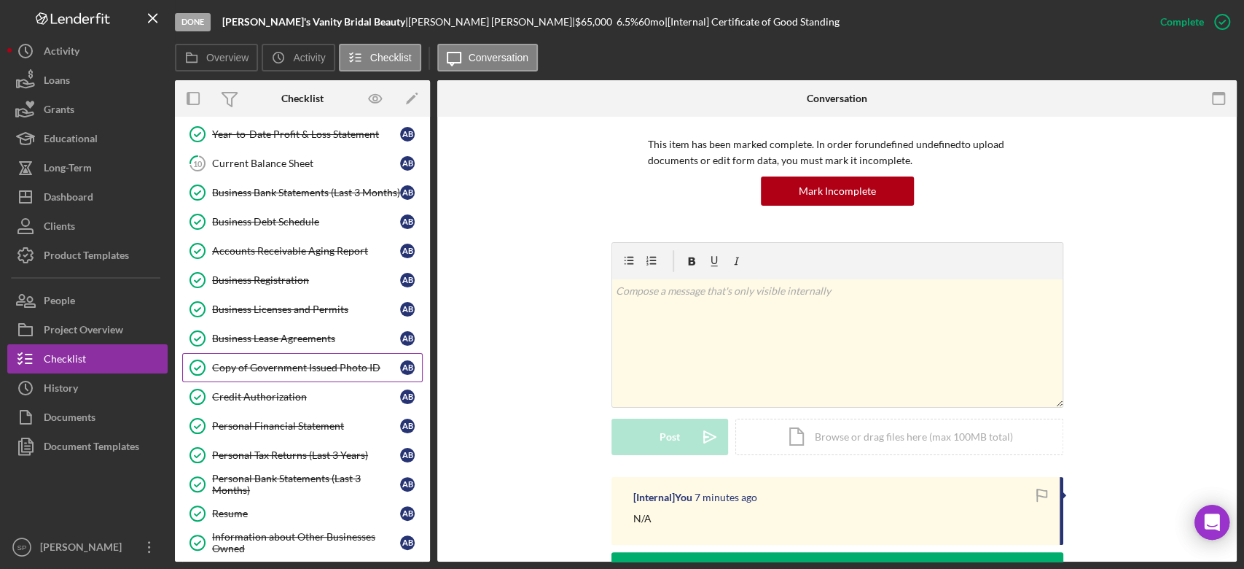
scroll to position [442, 0]
click at [266, 306] on div "Business Licenses and Permits" at bounding box center [306, 310] width 188 height 12
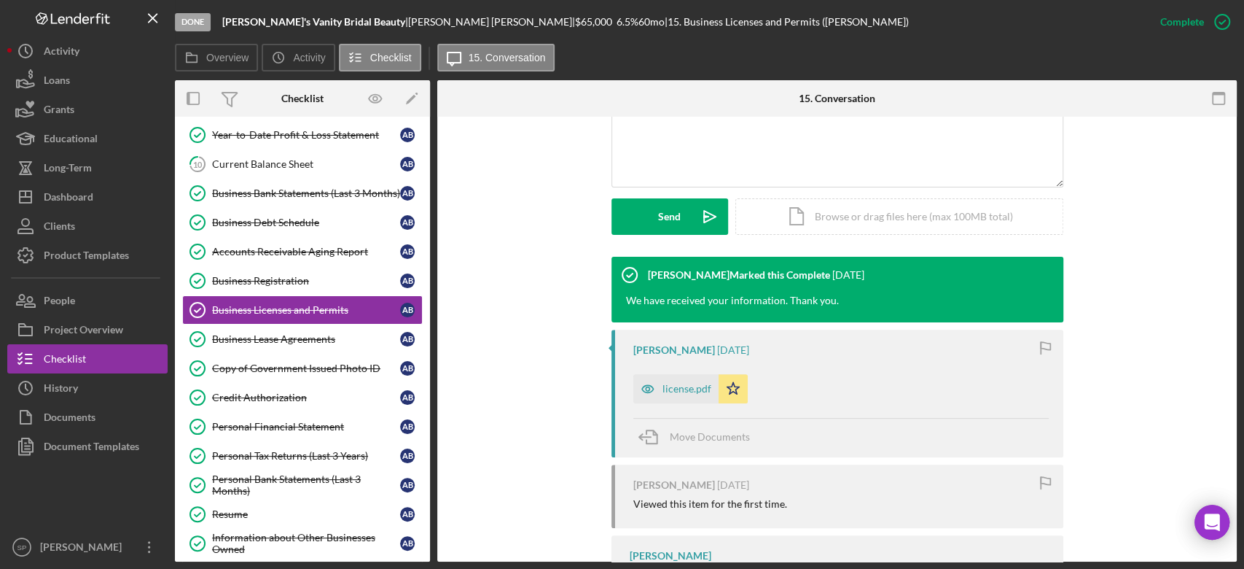
scroll to position [421, 0]
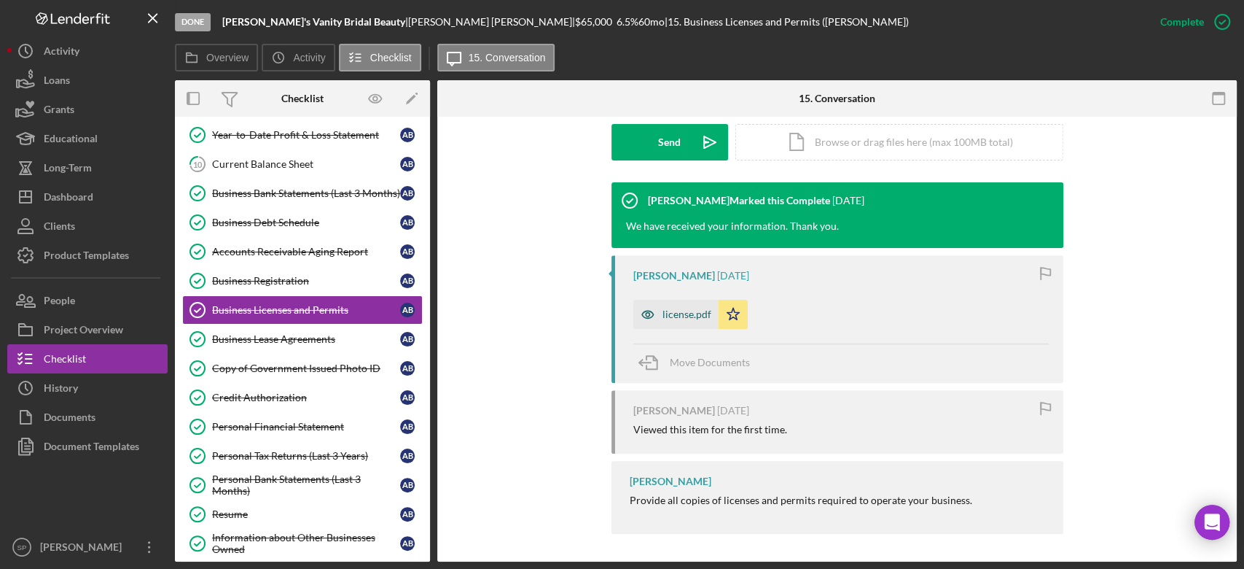
click at [677, 318] on div "license.pdf" at bounding box center [687, 314] width 49 height 12
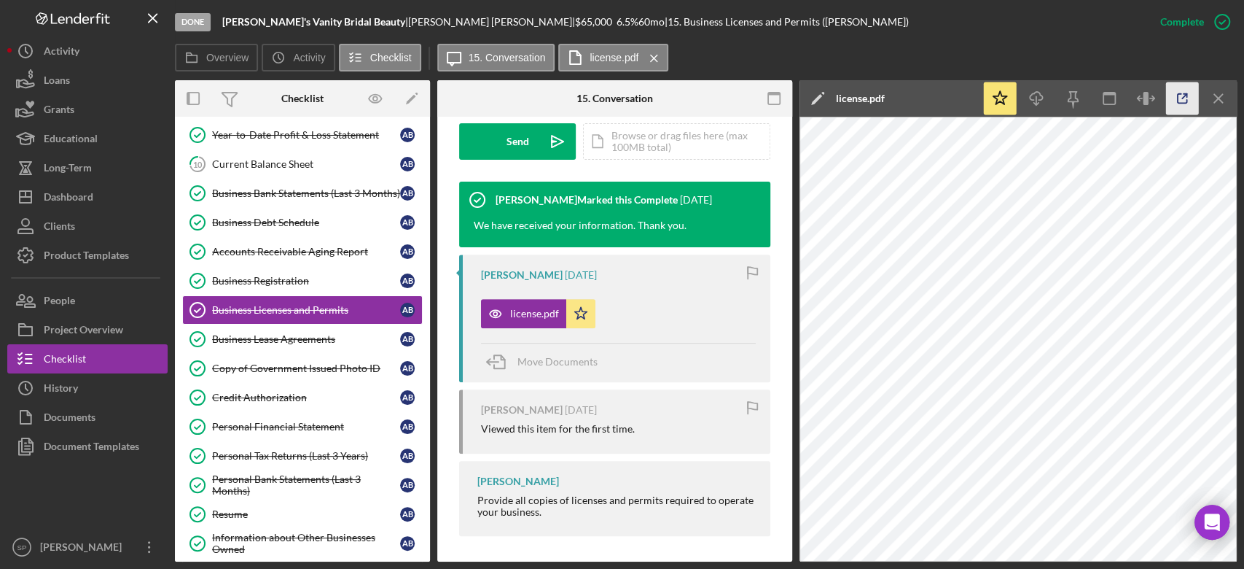
click at [1177, 106] on icon "button" at bounding box center [1182, 98] width 33 height 33
click at [298, 278] on div "Business Registration" at bounding box center [306, 281] width 188 height 12
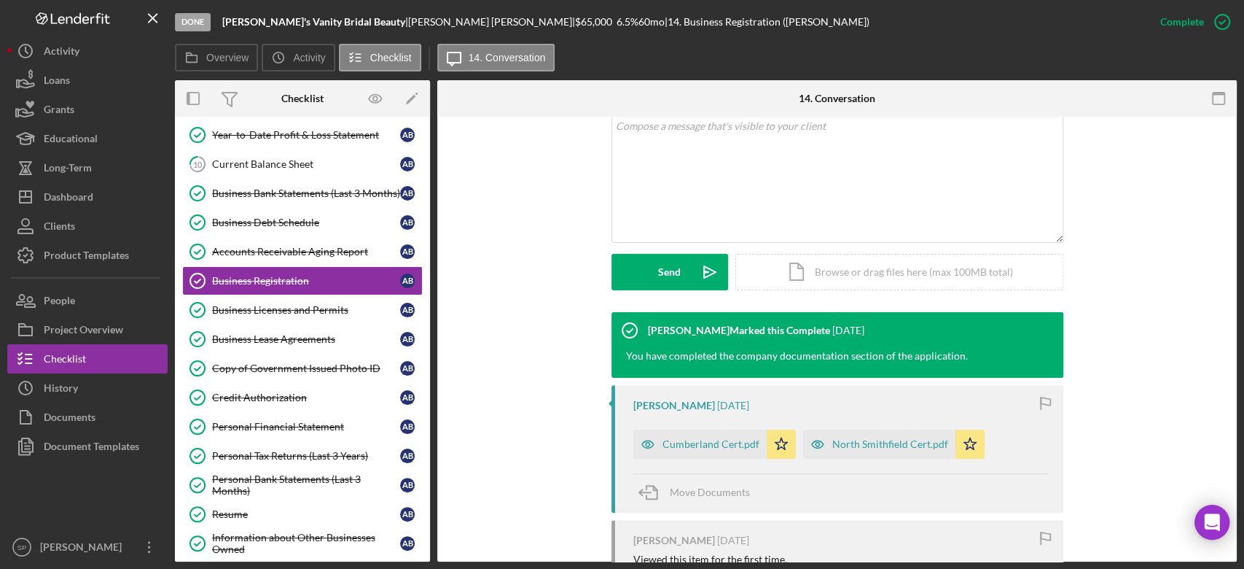
scroll to position [292, 0]
click at [695, 443] on div "Cumberland Cert.pdf" at bounding box center [711, 443] width 97 height 12
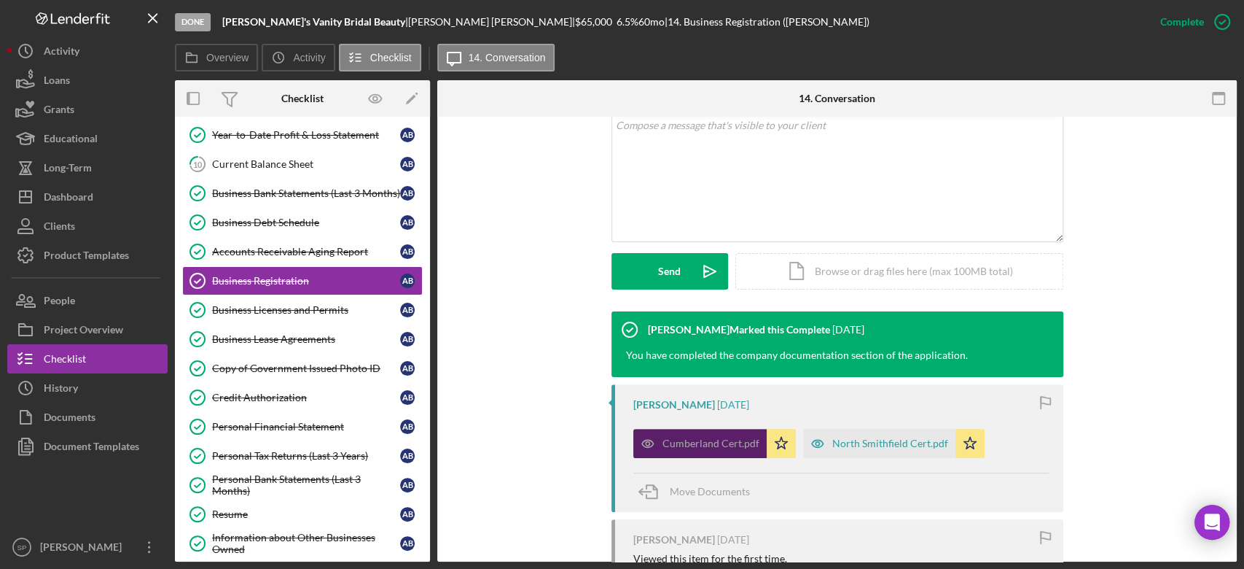
scroll to position [308, 0]
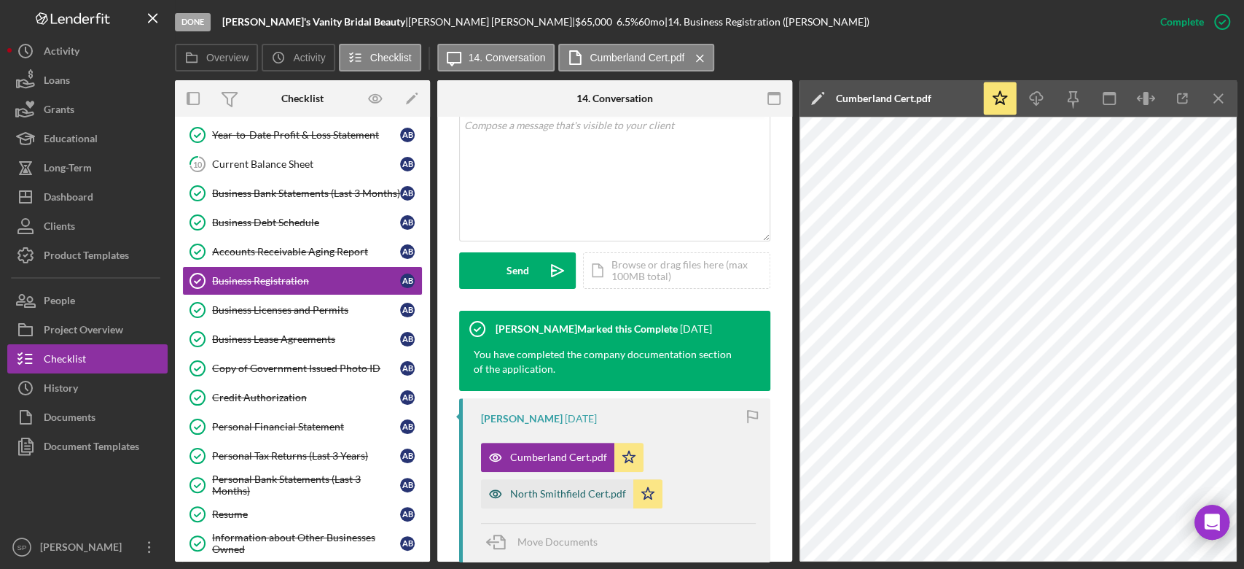
click at [548, 496] on div "North Smithfield Cert.pdf" at bounding box center [568, 494] width 116 height 12
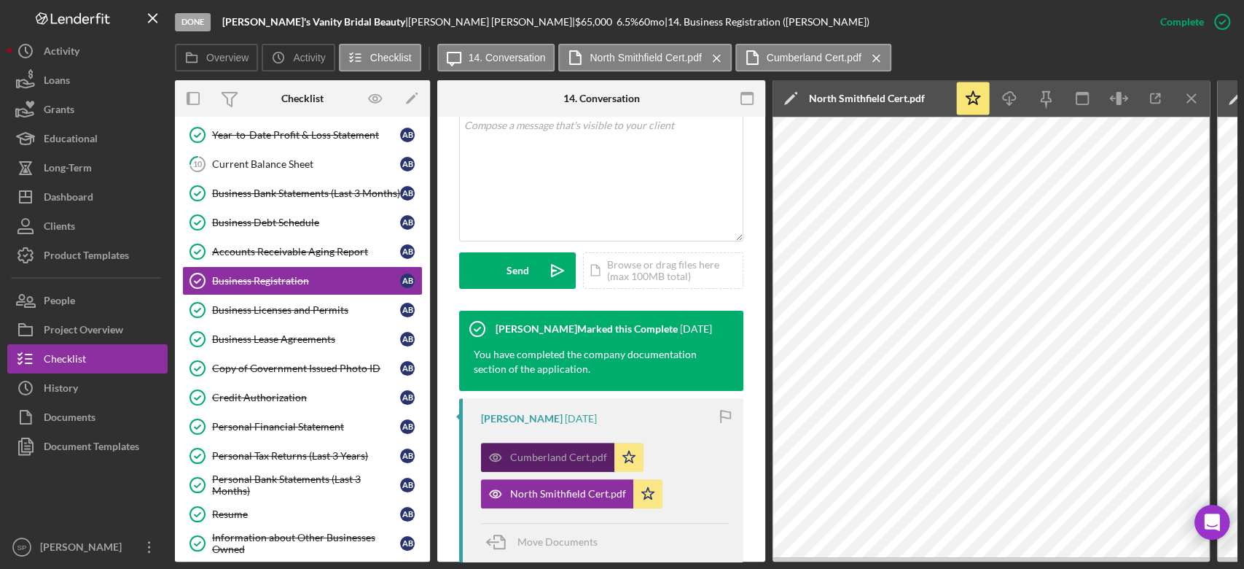
click at [576, 453] on div "Cumberland Cert.pdf" at bounding box center [558, 457] width 97 height 12
click at [591, 456] on div "Cumberland Cert.pdf" at bounding box center [558, 457] width 97 height 12
click at [583, 452] on div "Cumberland Cert.pdf" at bounding box center [558, 457] width 97 height 12
click at [554, 453] on div "Cumberland Cert.pdf" at bounding box center [558, 457] width 97 height 12
click at [1186, 96] on icon "Icon/Menu Close" at bounding box center [1192, 98] width 33 height 33
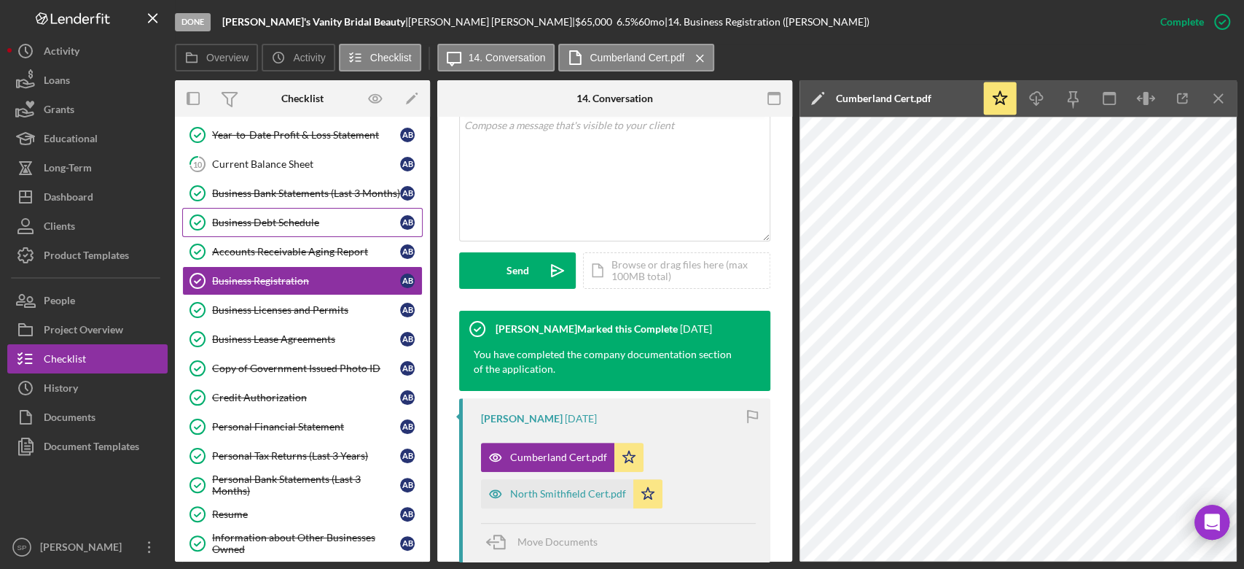
scroll to position [344, 0]
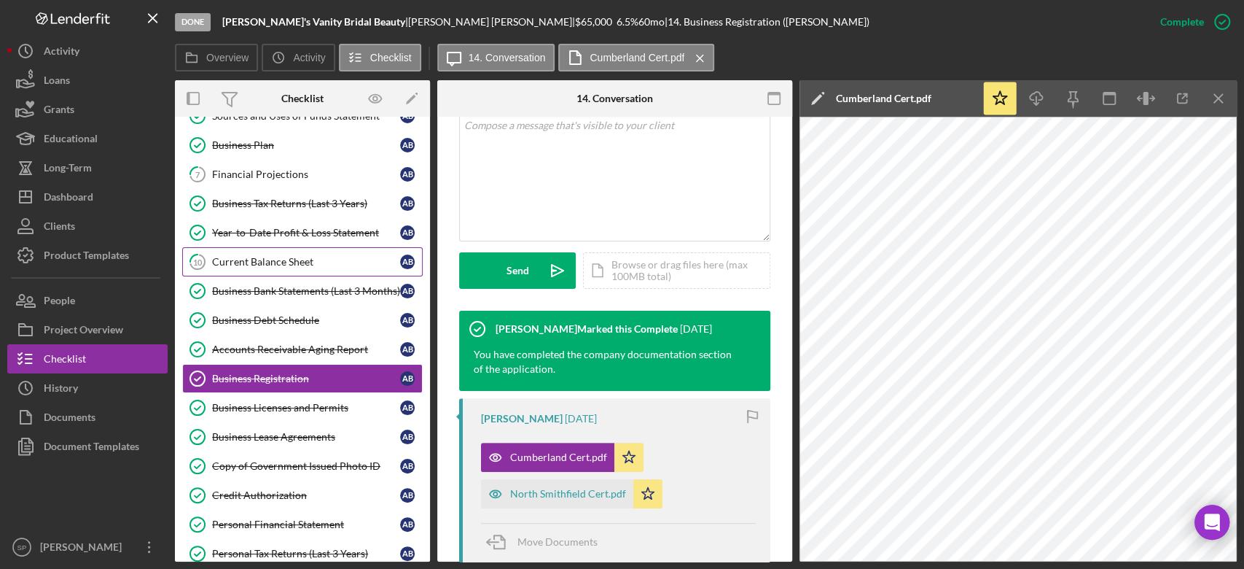
click at [274, 261] on div "Current Balance Sheet" at bounding box center [306, 262] width 188 height 12
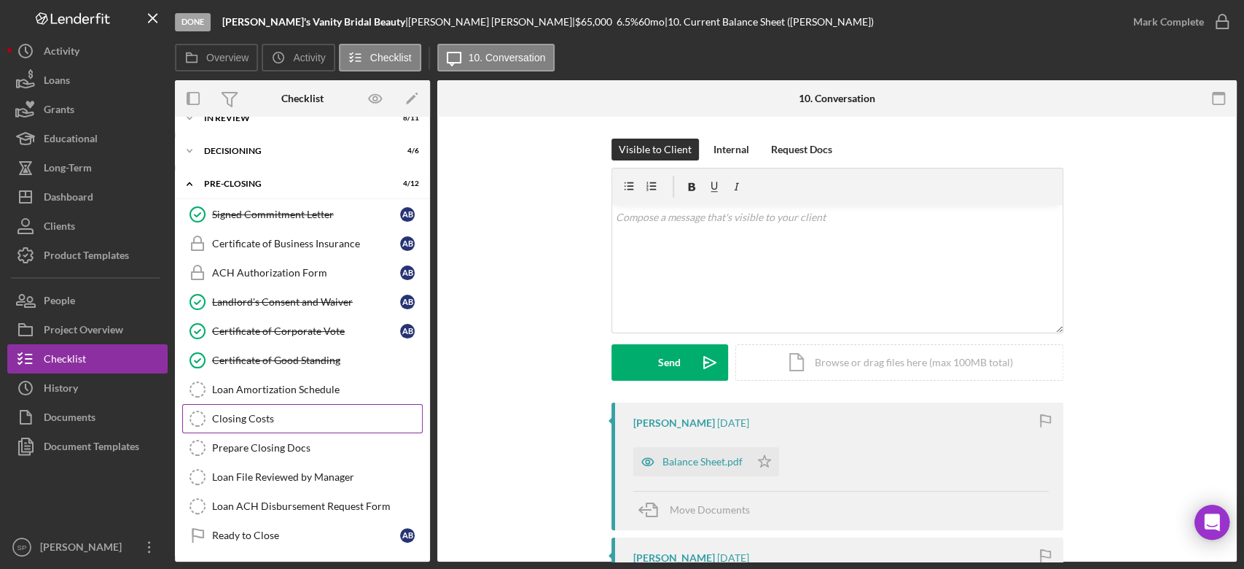
scroll to position [1025, 0]
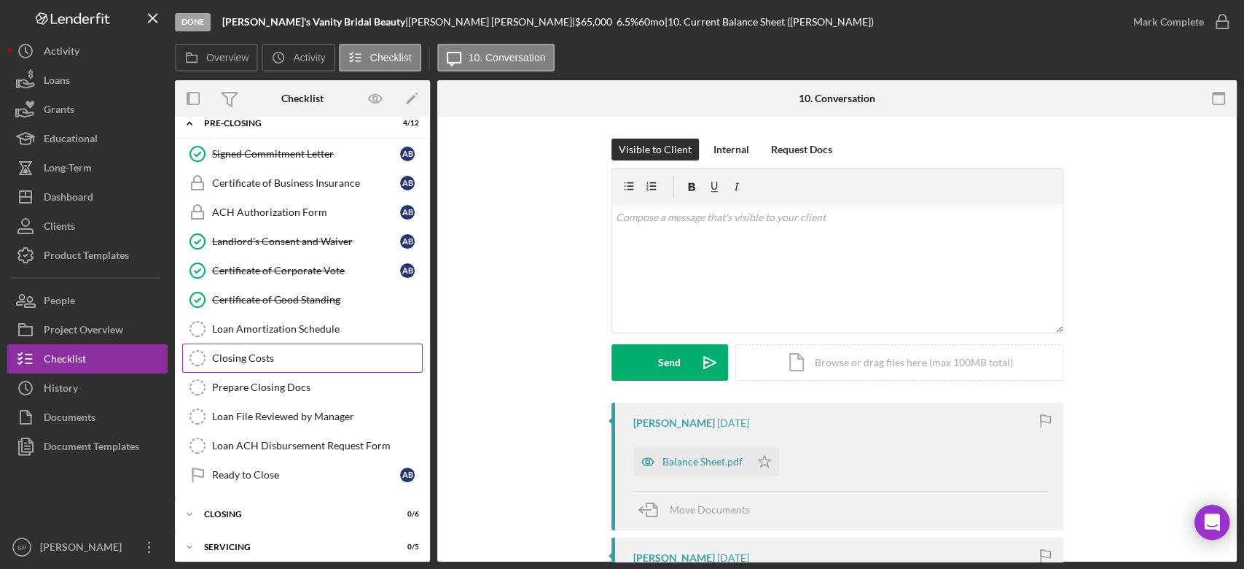
click at [258, 352] on div "Closing Costs" at bounding box center [317, 358] width 210 height 12
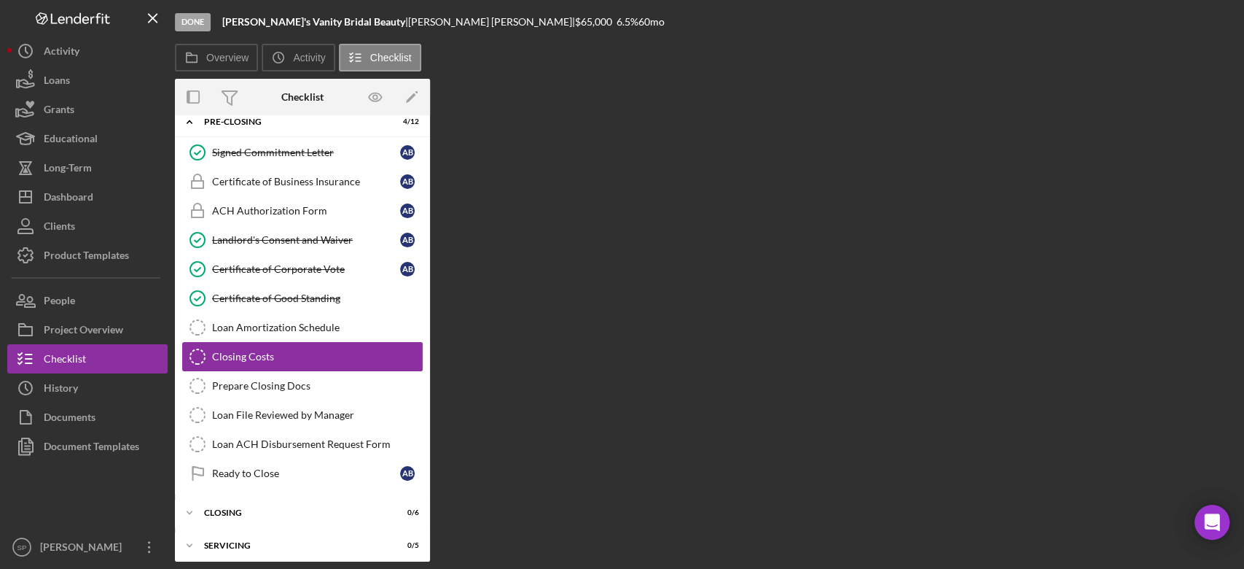
scroll to position [1024, 0]
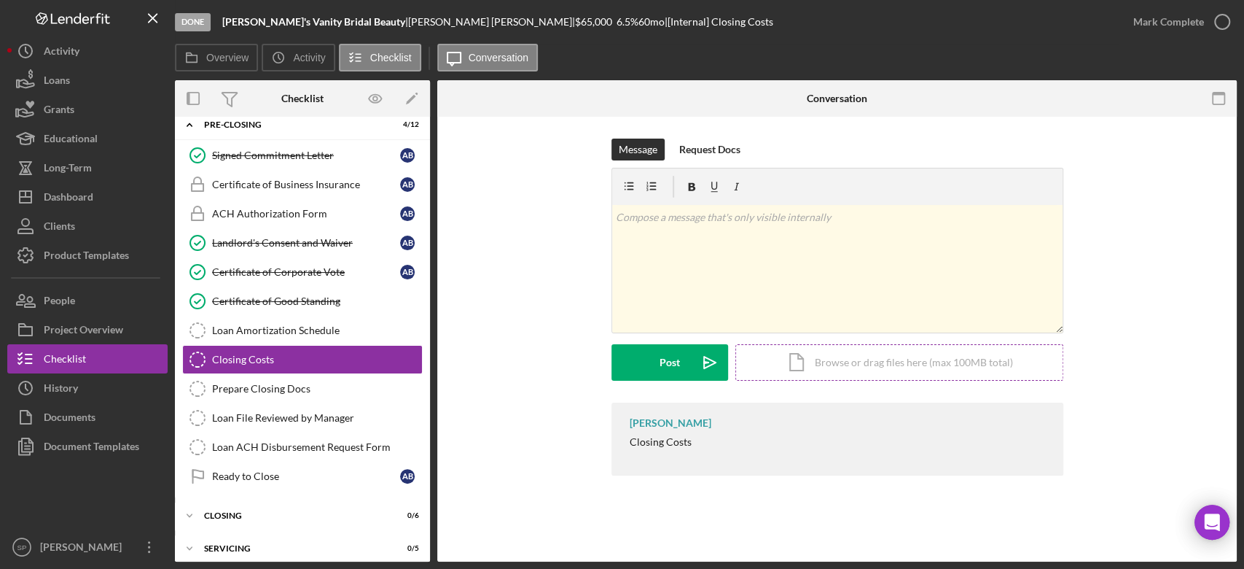
click at [825, 367] on div "Icon/Document Browse or drag files here (max 100MB total) Tap to choose files o…" at bounding box center [900, 362] width 328 height 36
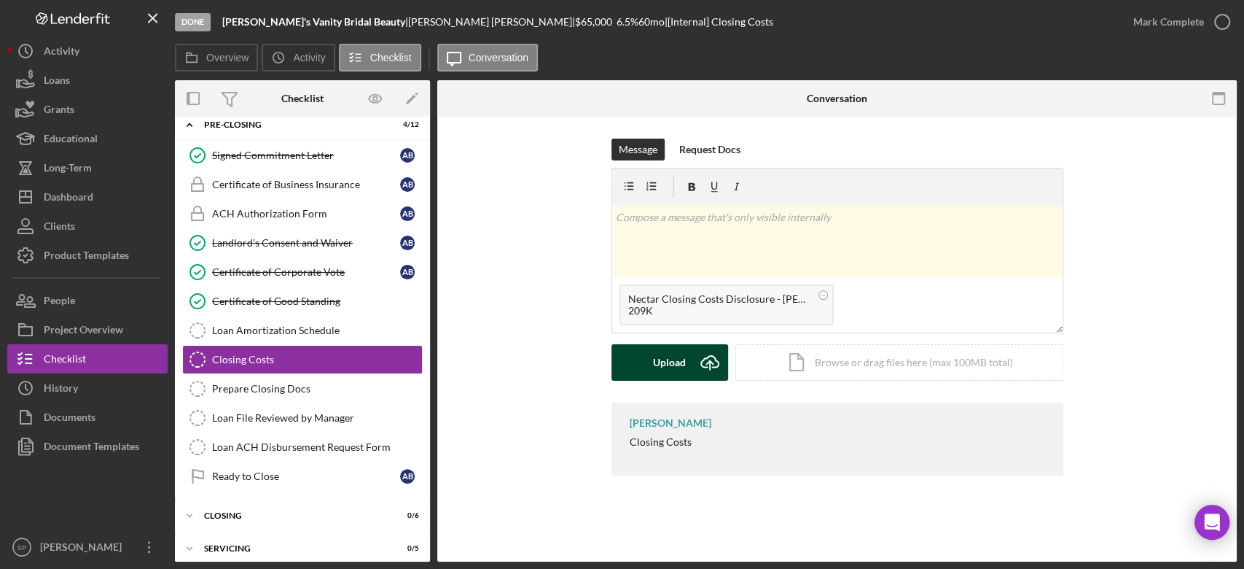
click at [673, 365] on div "Upload" at bounding box center [669, 362] width 33 height 36
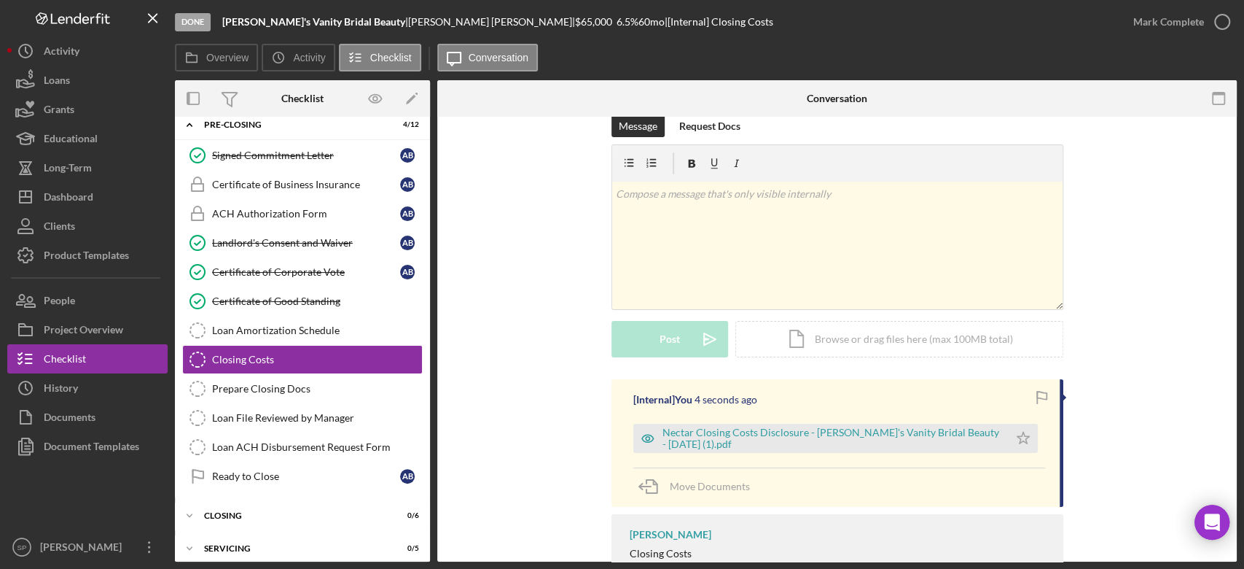
scroll to position [0, 0]
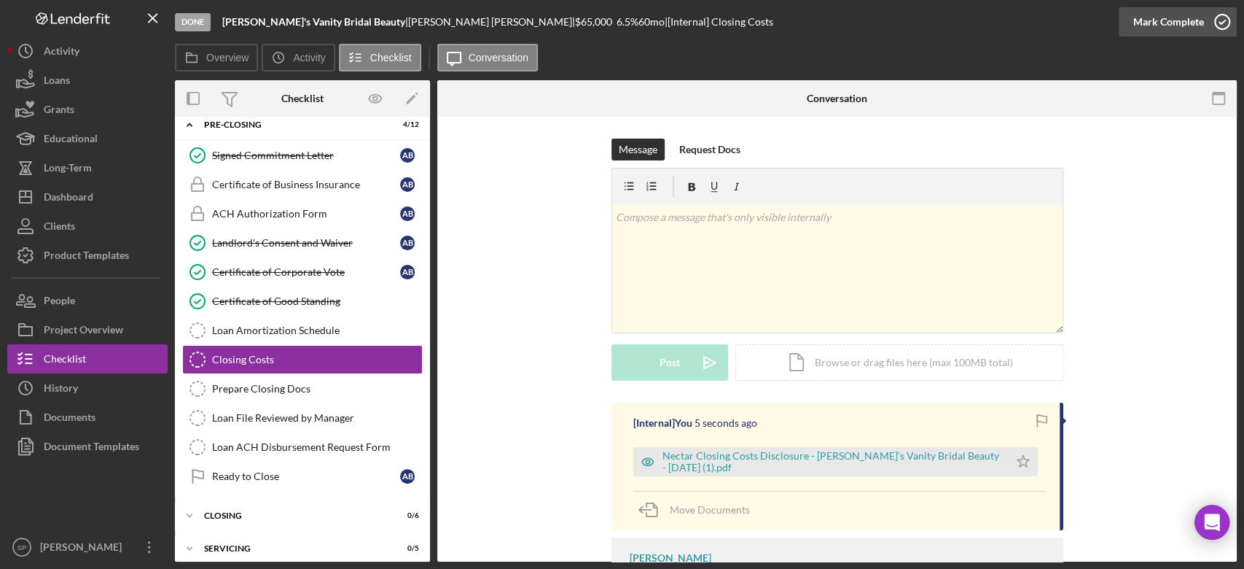
click at [1221, 24] on icon "button" at bounding box center [1222, 22] width 36 height 36
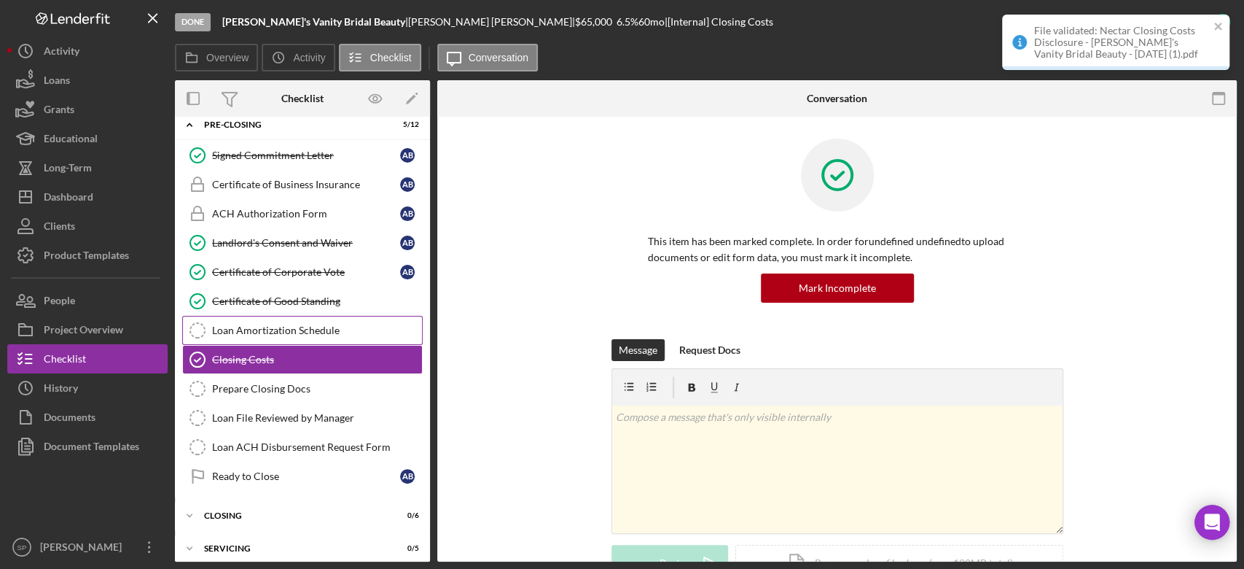
click at [304, 327] on div "Loan Amortization Schedule" at bounding box center [317, 330] width 210 height 12
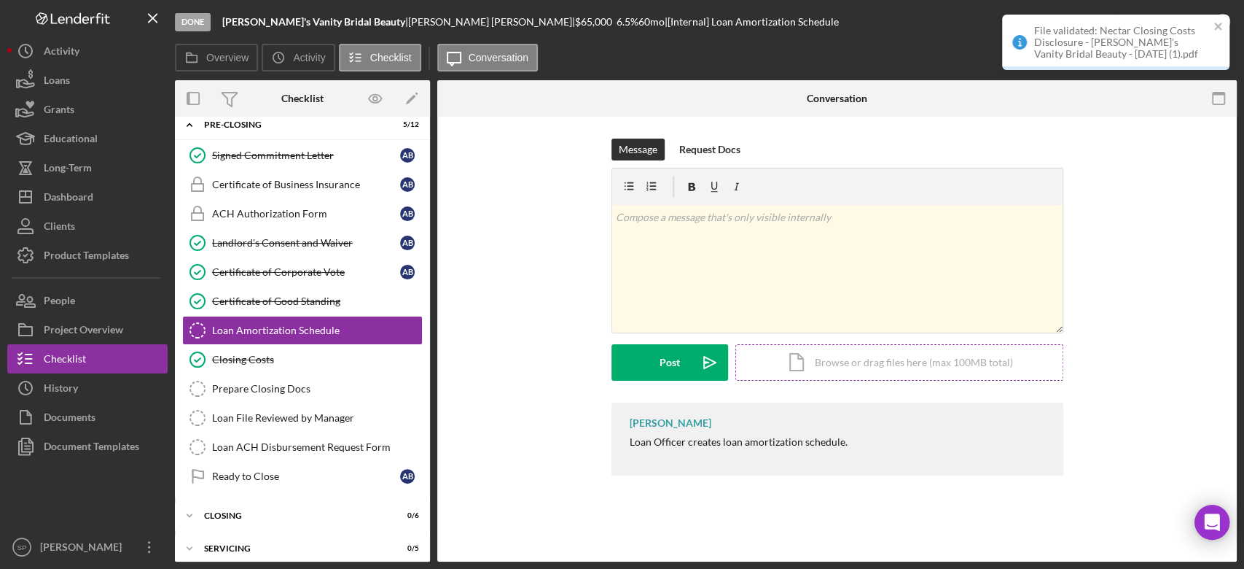
click at [817, 356] on div "Icon/Document Browse or drag files here (max 100MB total) Tap to choose files o…" at bounding box center [900, 362] width 328 height 36
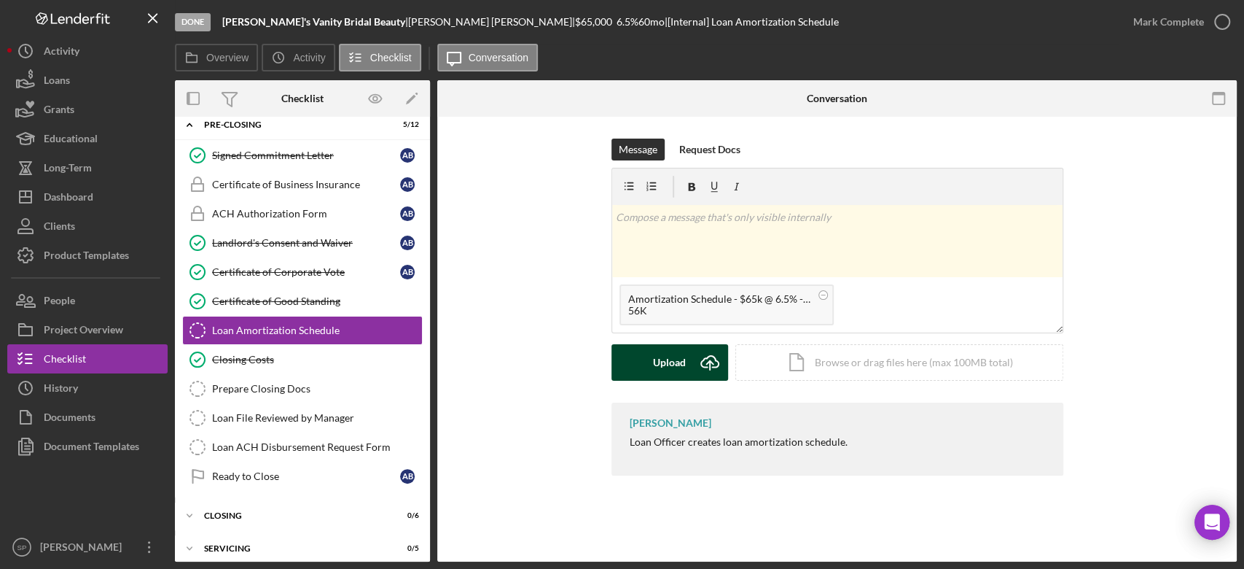
click at [652, 354] on button "Upload Icon/Upload" at bounding box center [670, 362] width 117 height 36
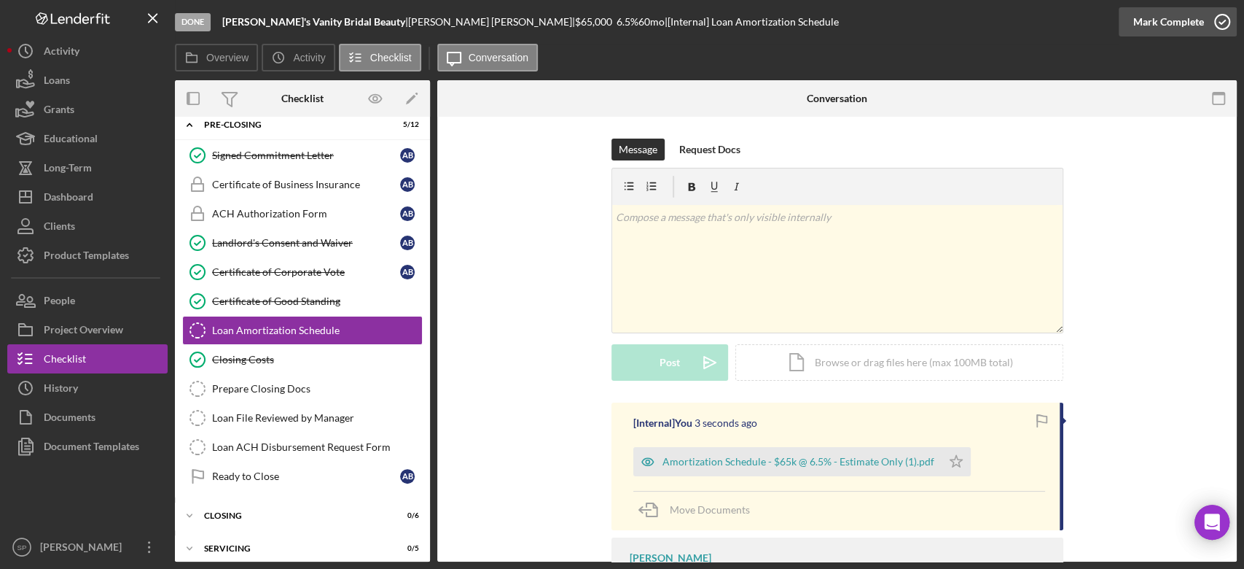
click at [1224, 21] on polyline "button" at bounding box center [1223, 22] width 6 height 4
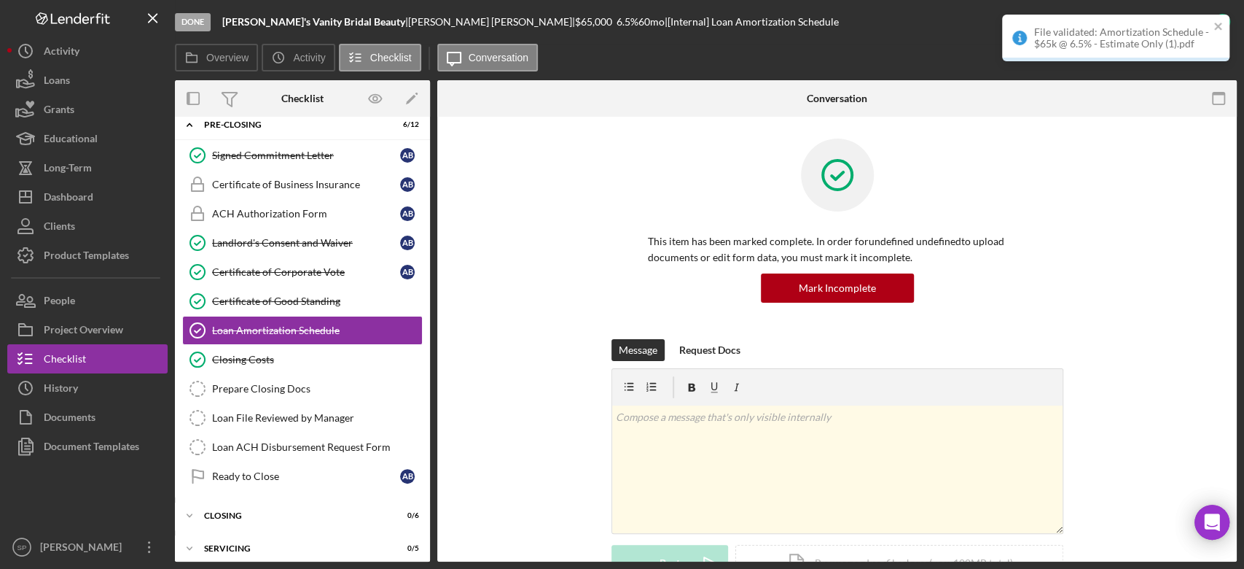
scroll to position [97, 0]
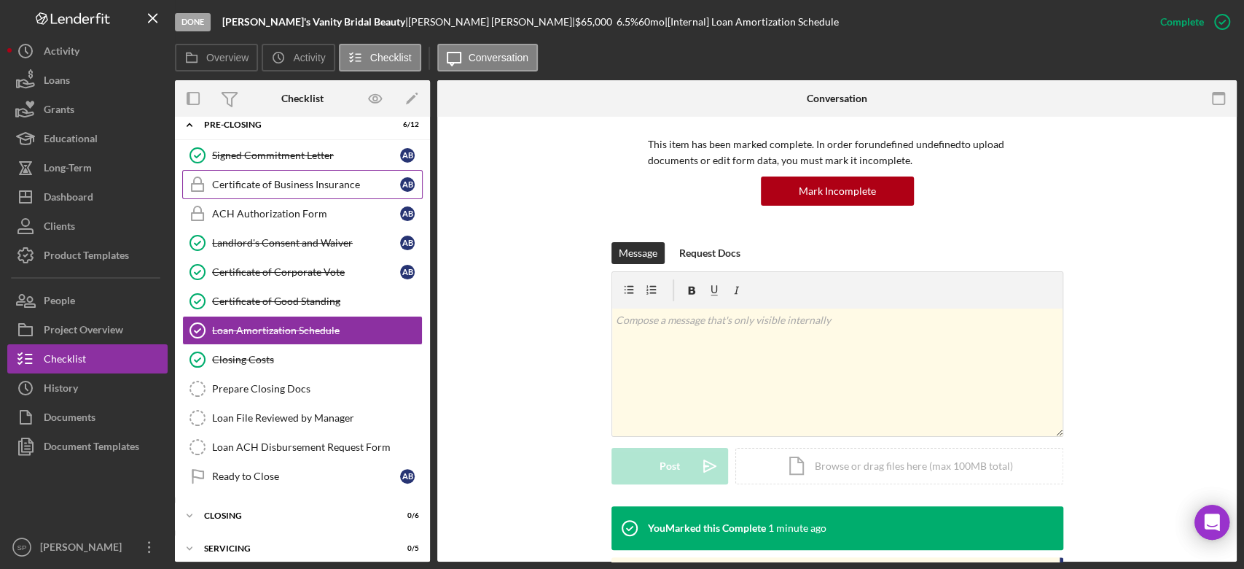
click at [299, 184] on div "Certificate of Business Insurance" at bounding box center [306, 185] width 188 height 12
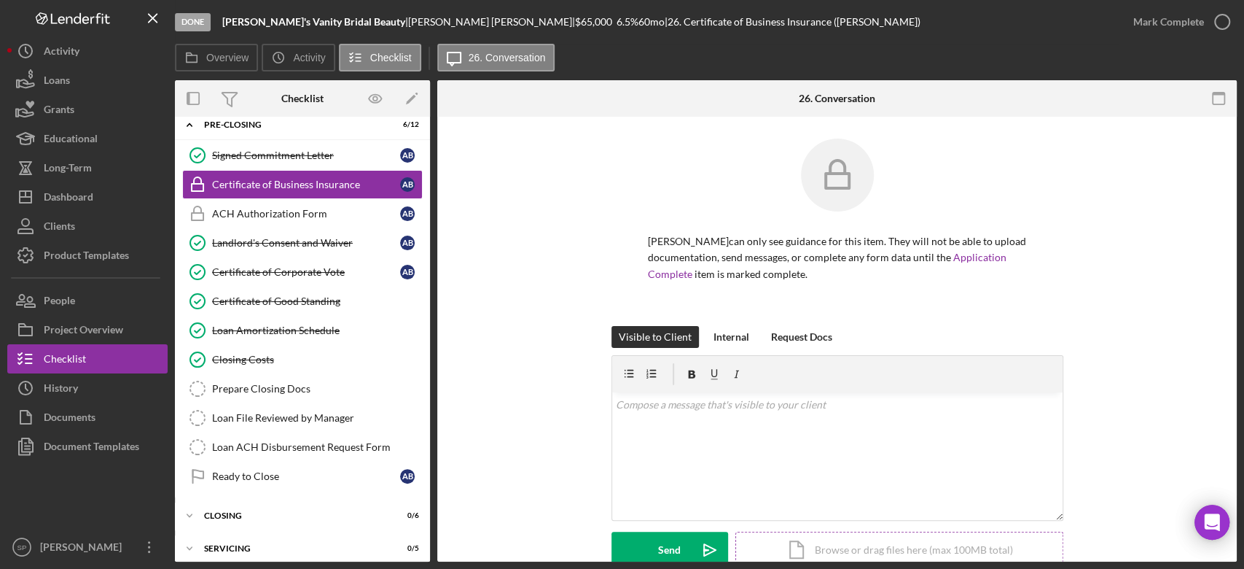
click at [841, 542] on div "Icon/Document Browse or drag files here (max 100MB total) Tap to choose files o…" at bounding box center [900, 549] width 328 height 36
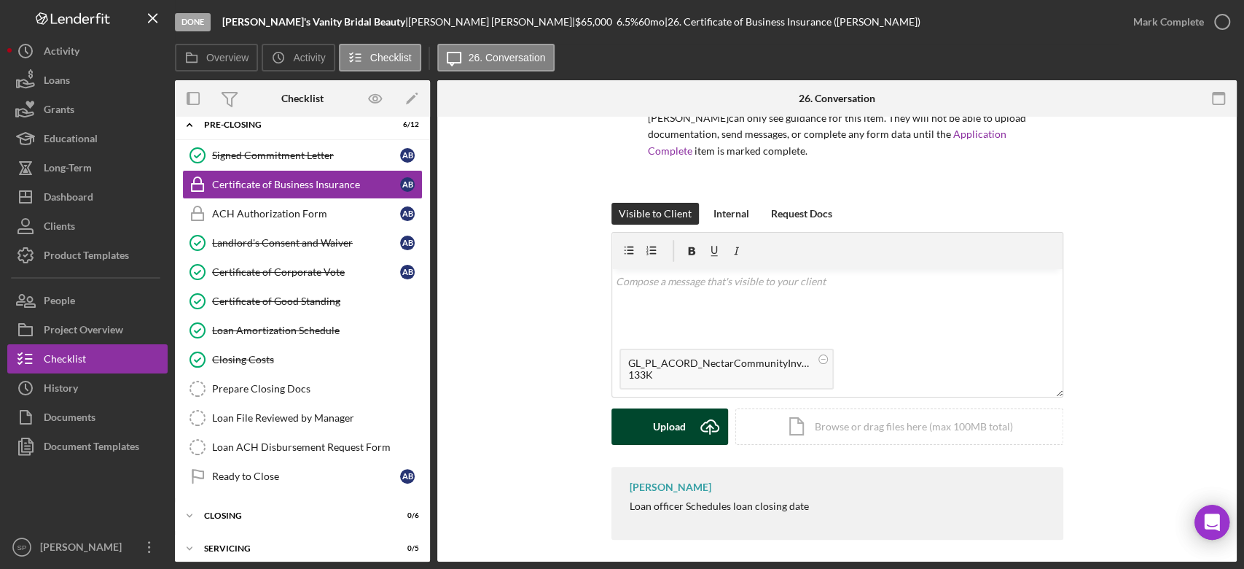
scroll to position [130, 0]
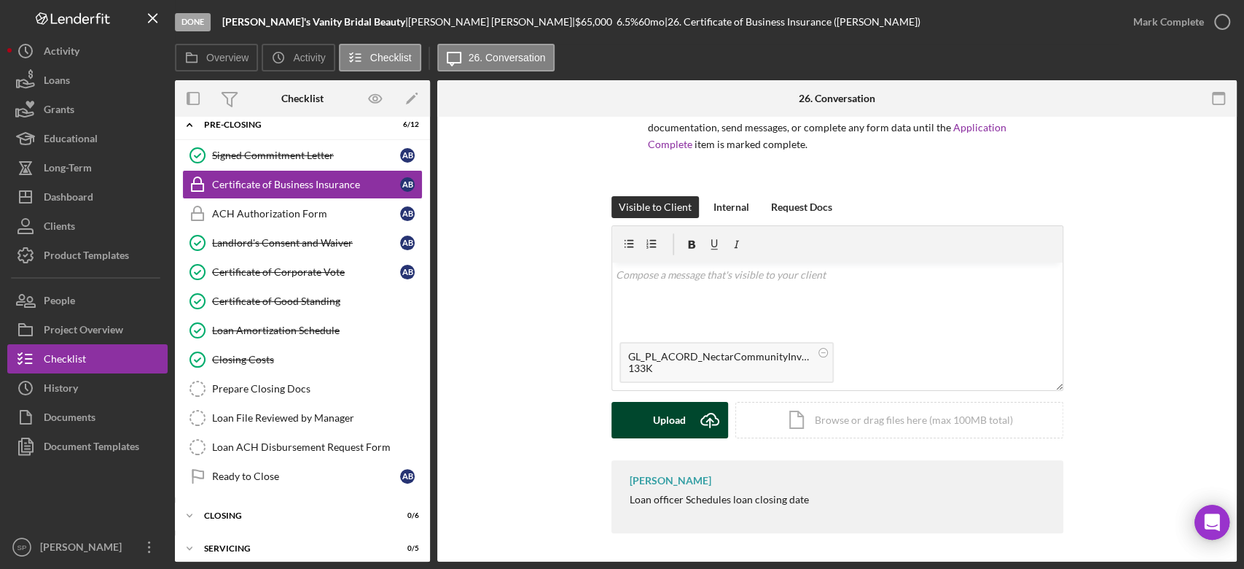
click at [692, 421] on icon "Icon/Upload" at bounding box center [710, 420] width 36 height 36
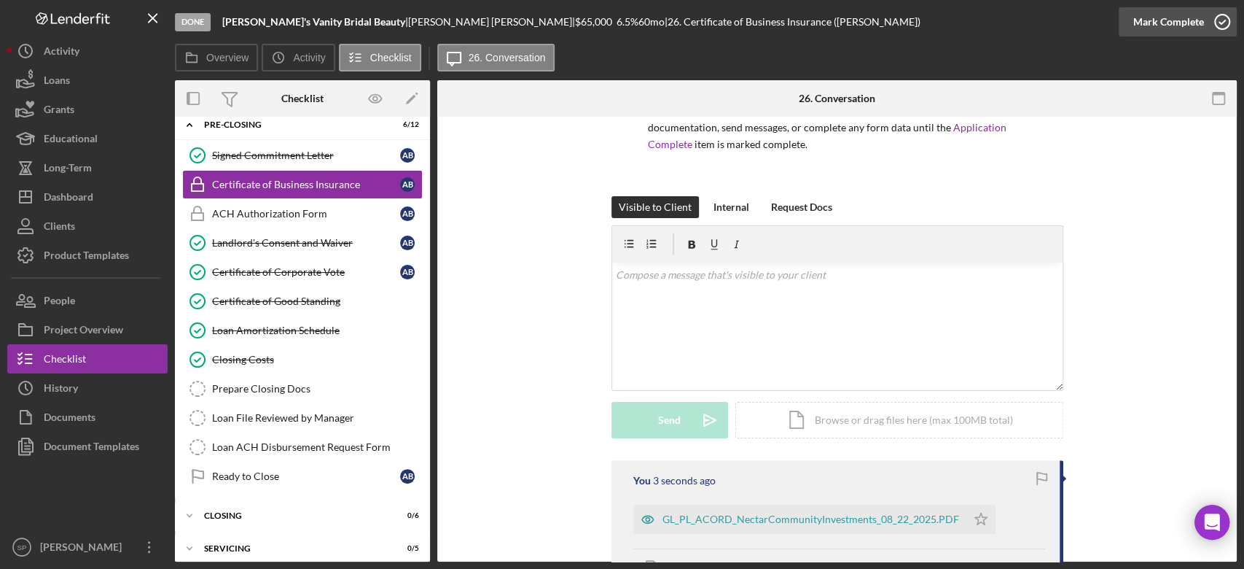
click at [1217, 19] on icon "button" at bounding box center [1222, 22] width 36 height 36
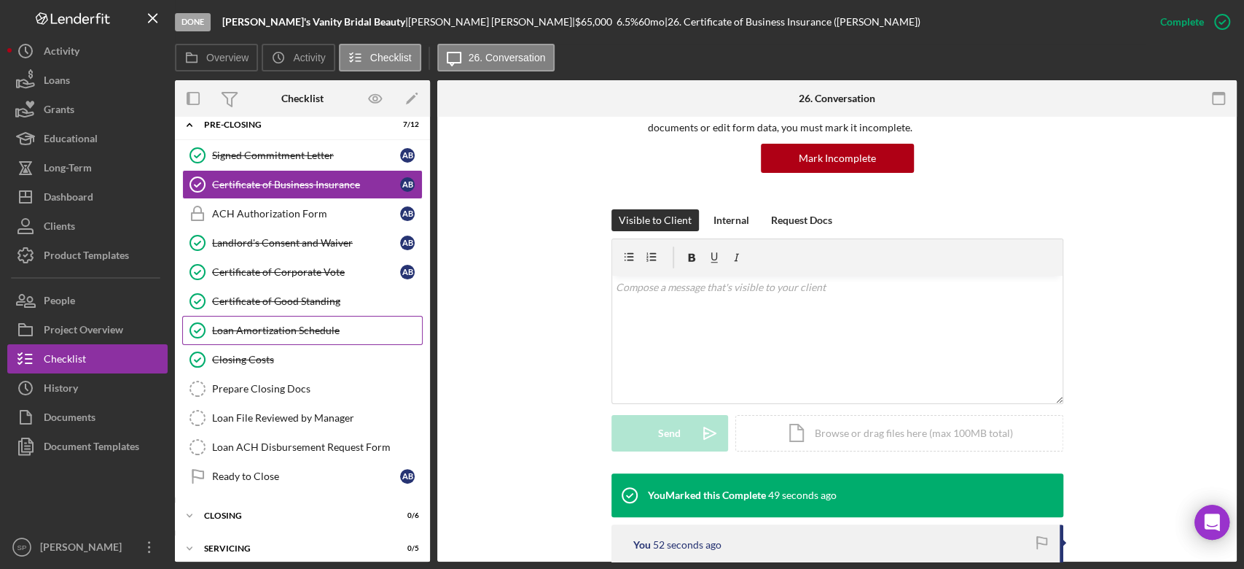
scroll to position [1025, 0]
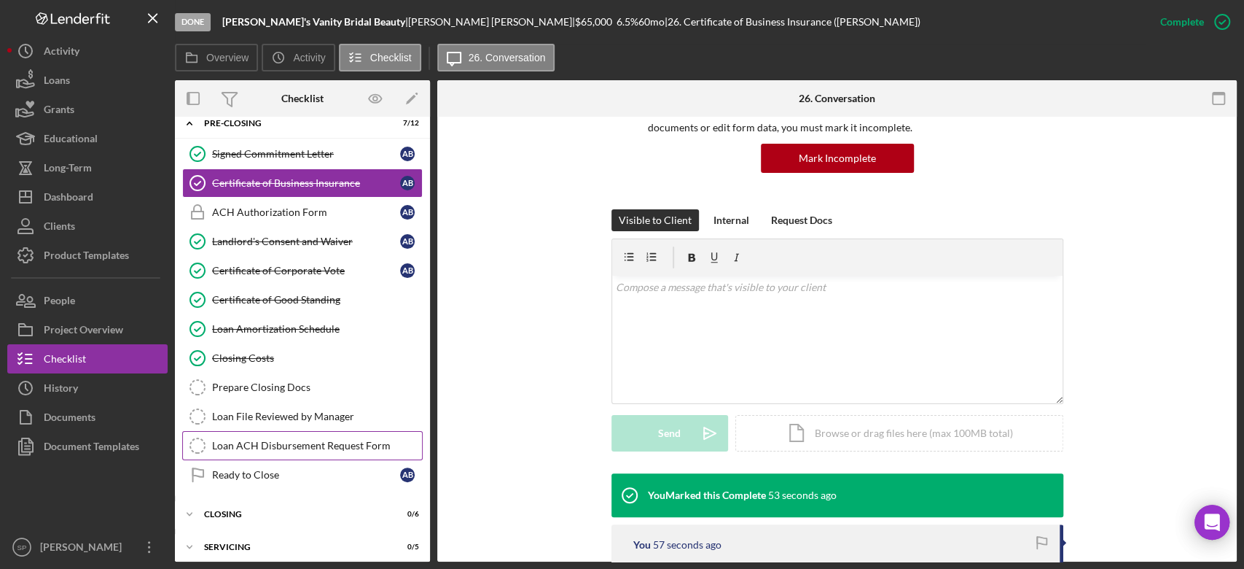
click at [249, 440] on div "Loan ACH Disbursement Request Form" at bounding box center [317, 446] width 210 height 12
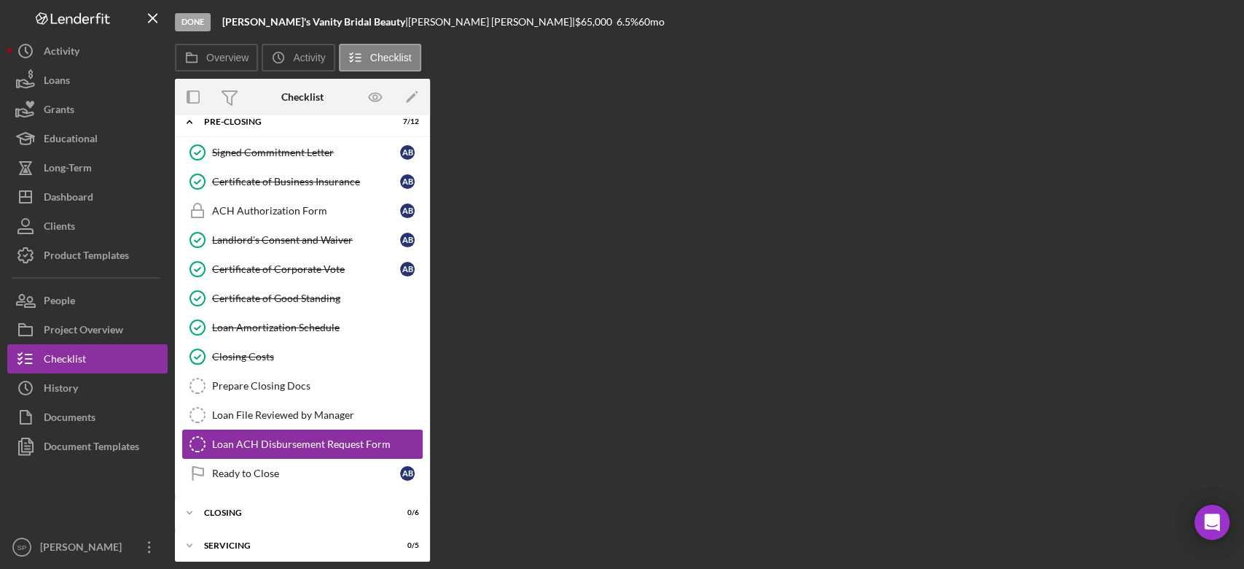
scroll to position [1024, 0]
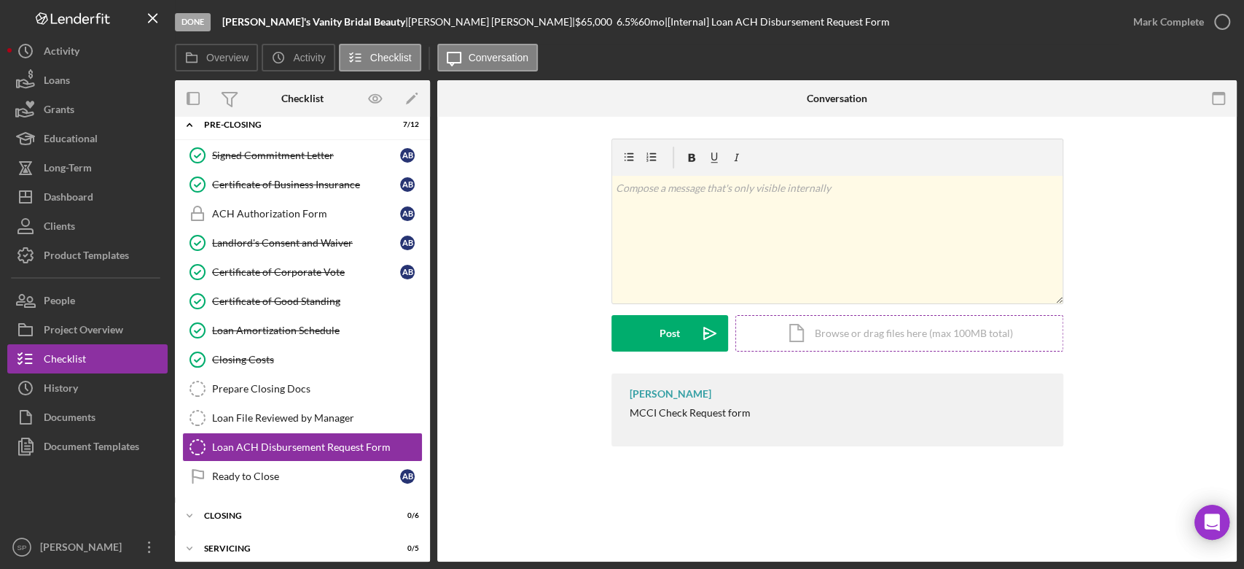
click at [856, 343] on div "Icon/Document Browse or drag files here (max 100MB total) Tap to choose files o…" at bounding box center [900, 333] width 328 height 36
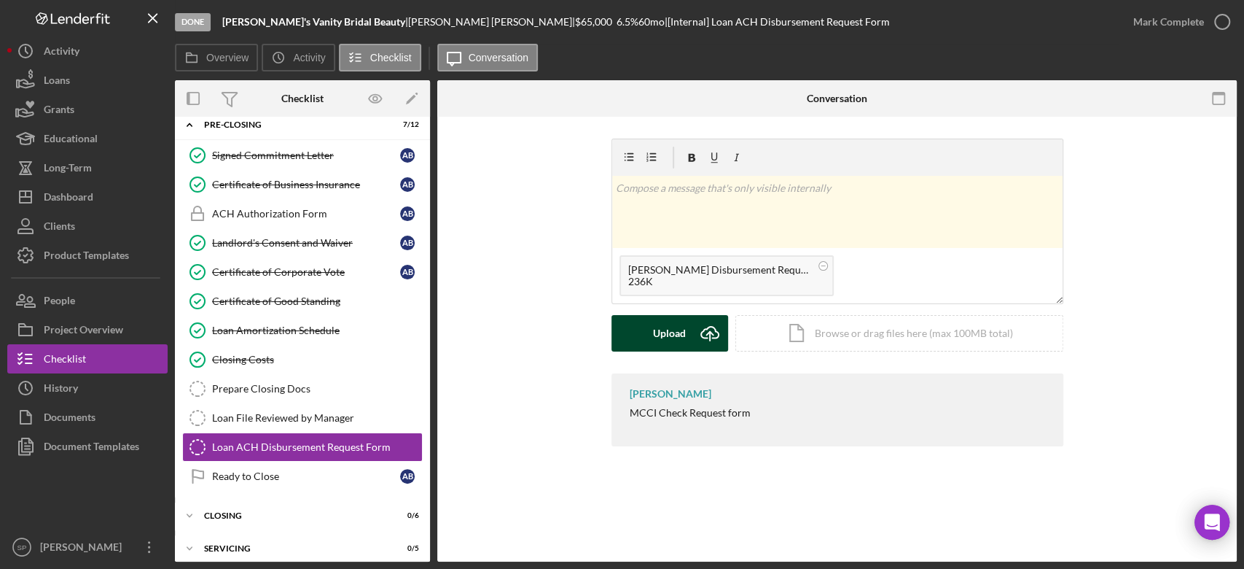
click at [679, 338] on div "Upload" at bounding box center [669, 333] width 33 height 36
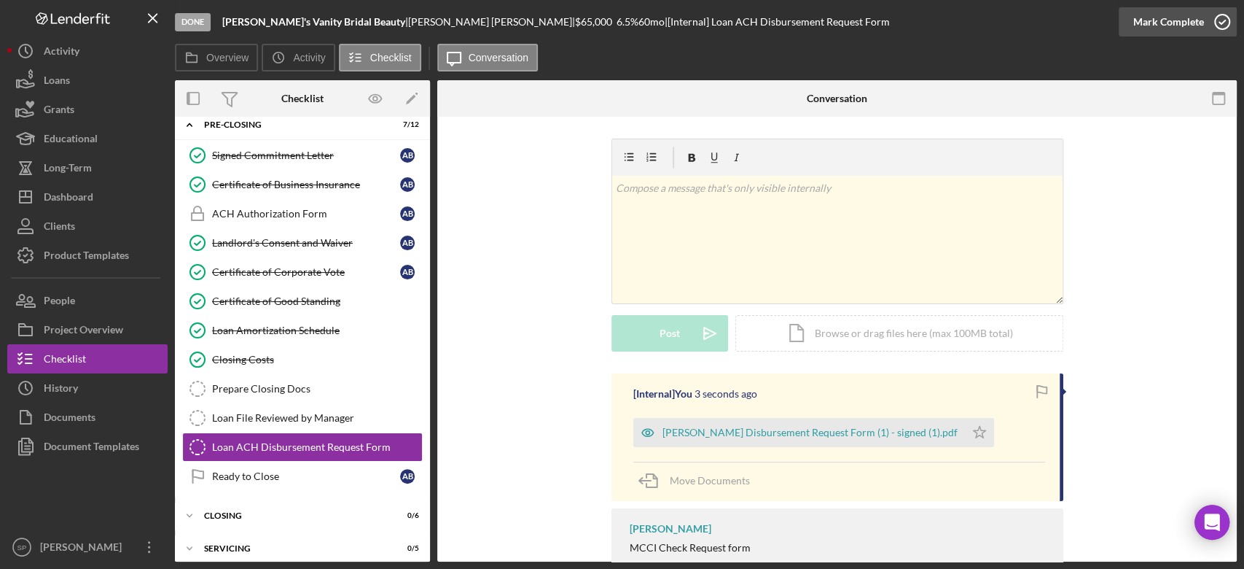
click at [1234, 27] on icon "button" at bounding box center [1222, 22] width 36 height 36
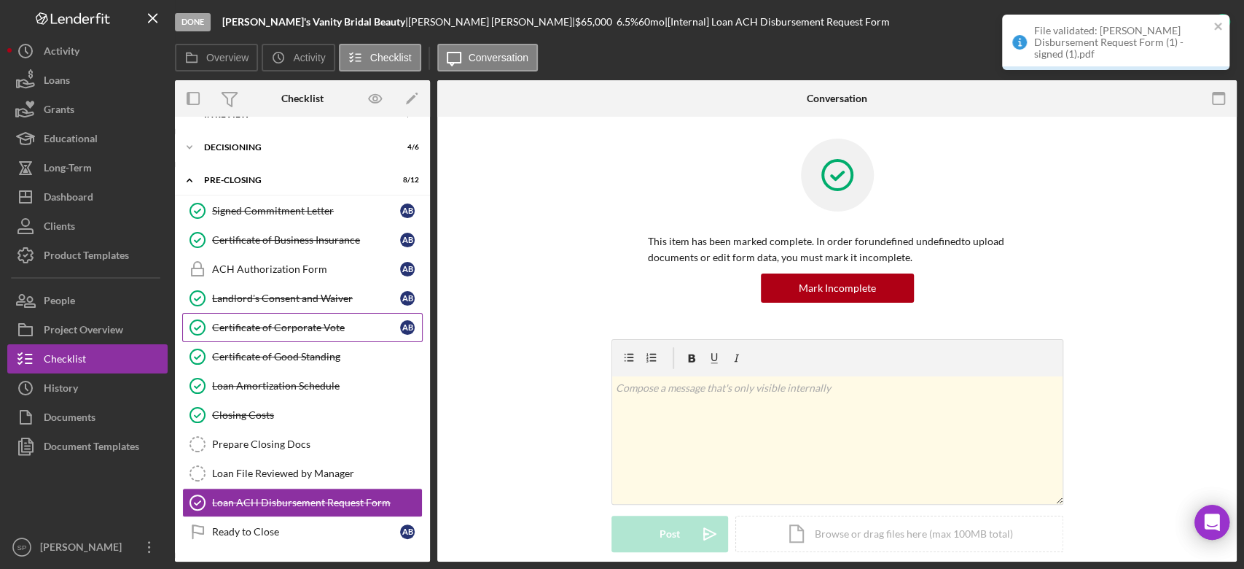
scroll to position [927, 0]
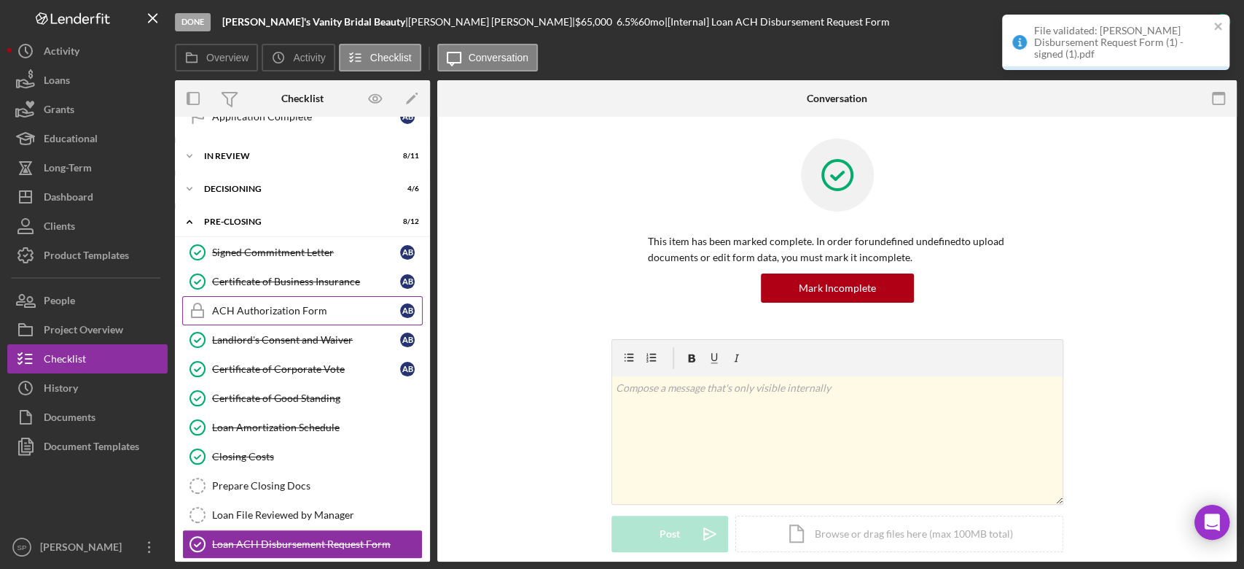
click at [307, 307] on div "ACH Authorization Form" at bounding box center [306, 311] width 188 height 12
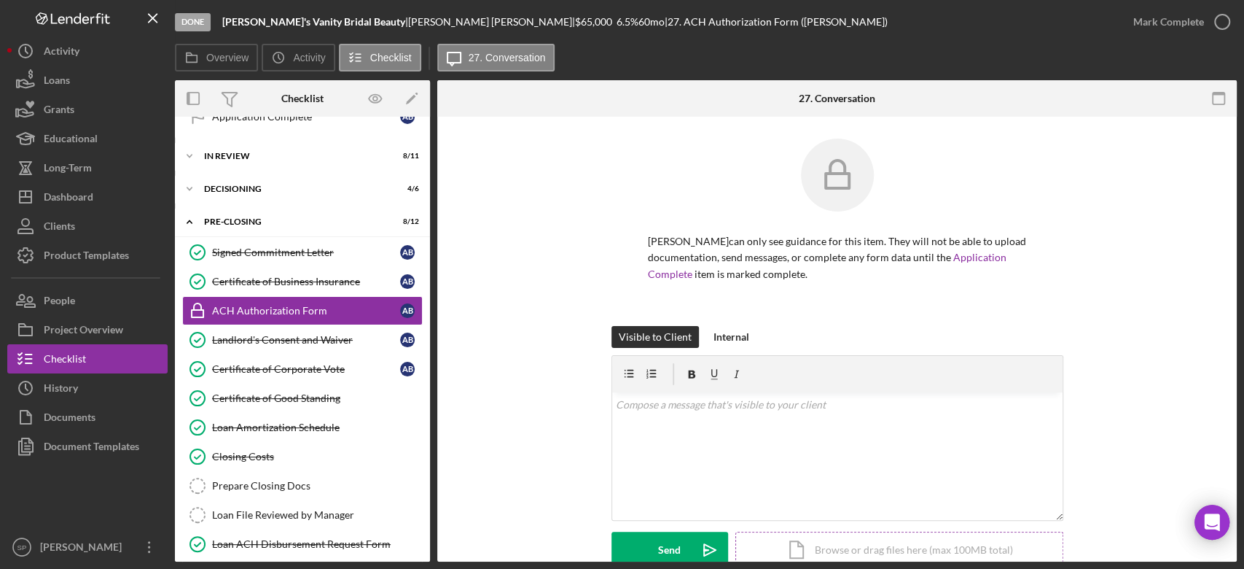
scroll to position [97, 0]
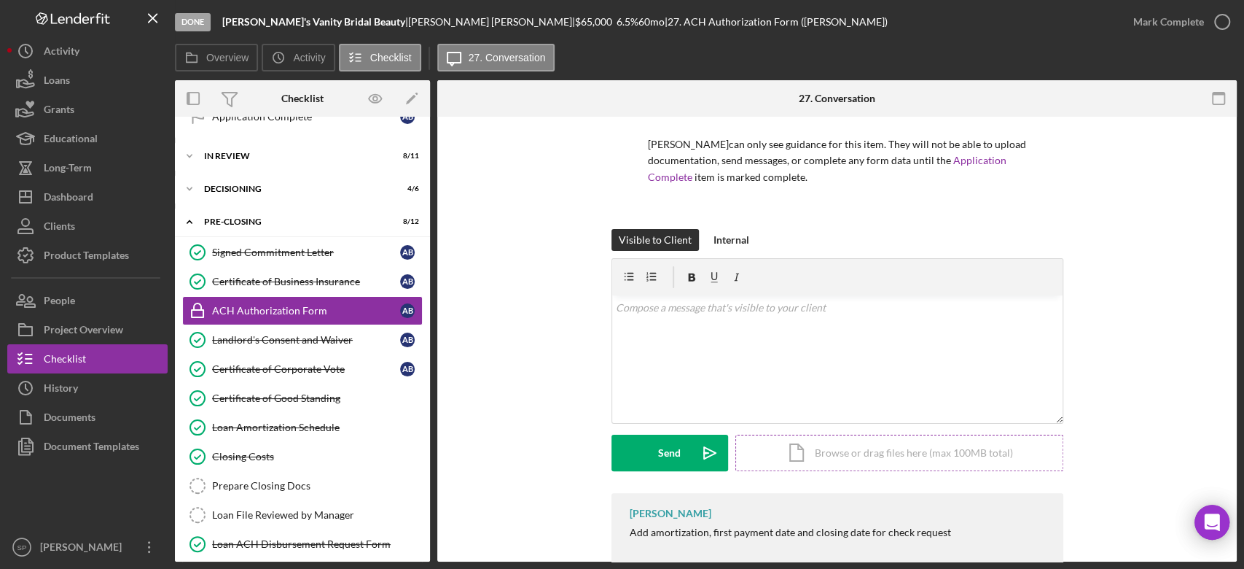
click at [818, 464] on div "Icon/Document Browse or drag files here (max 100MB total) Tap to choose files o…" at bounding box center [900, 453] width 328 height 36
click at [890, 455] on div "Icon/Document Browse or drag files here (max 100MB total) Tap to choose files o…" at bounding box center [900, 453] width 328 height 36
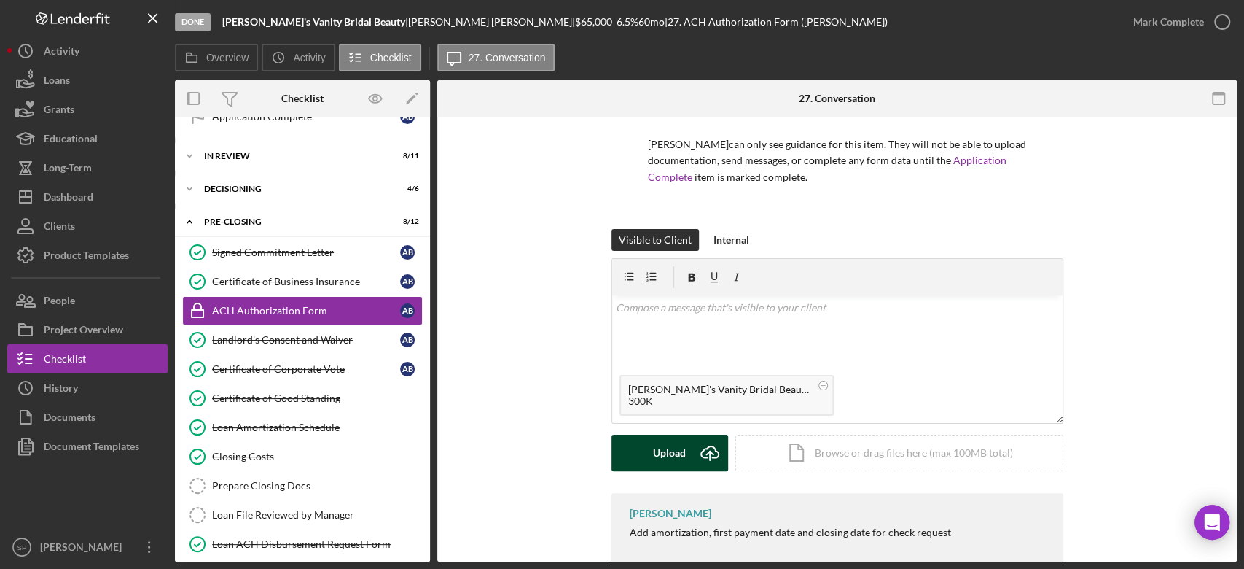
click at [671, 456] on div "Upload" at bounding box center [669, 453] width 33 height 36
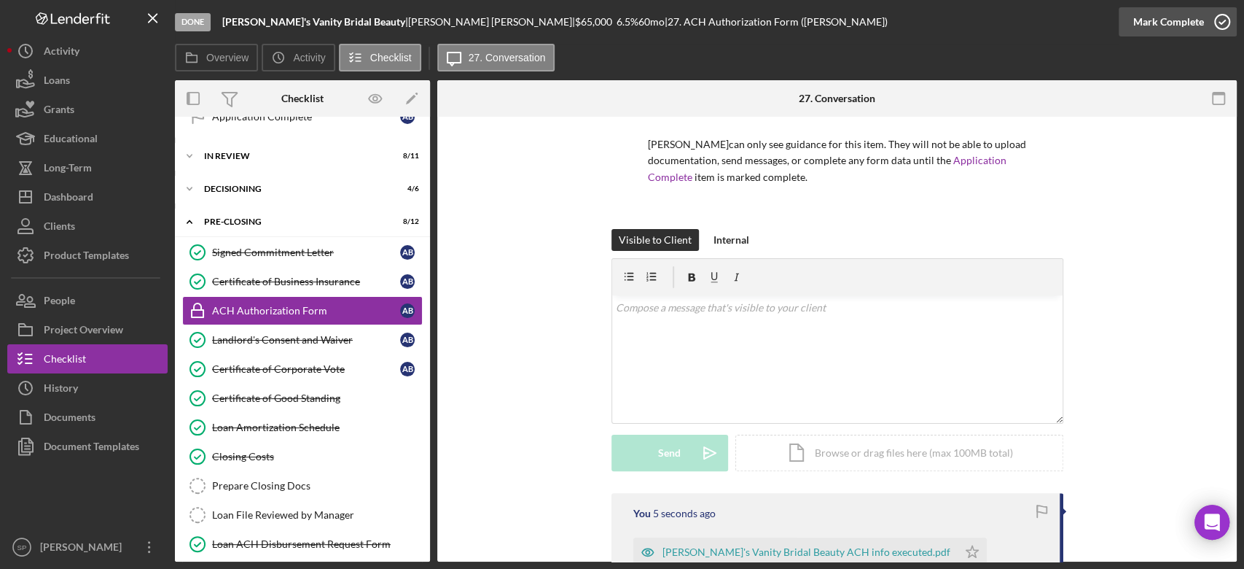
click at [1224, 26] on icon "button" at bounding box center [1222, 22] width 36 height 36
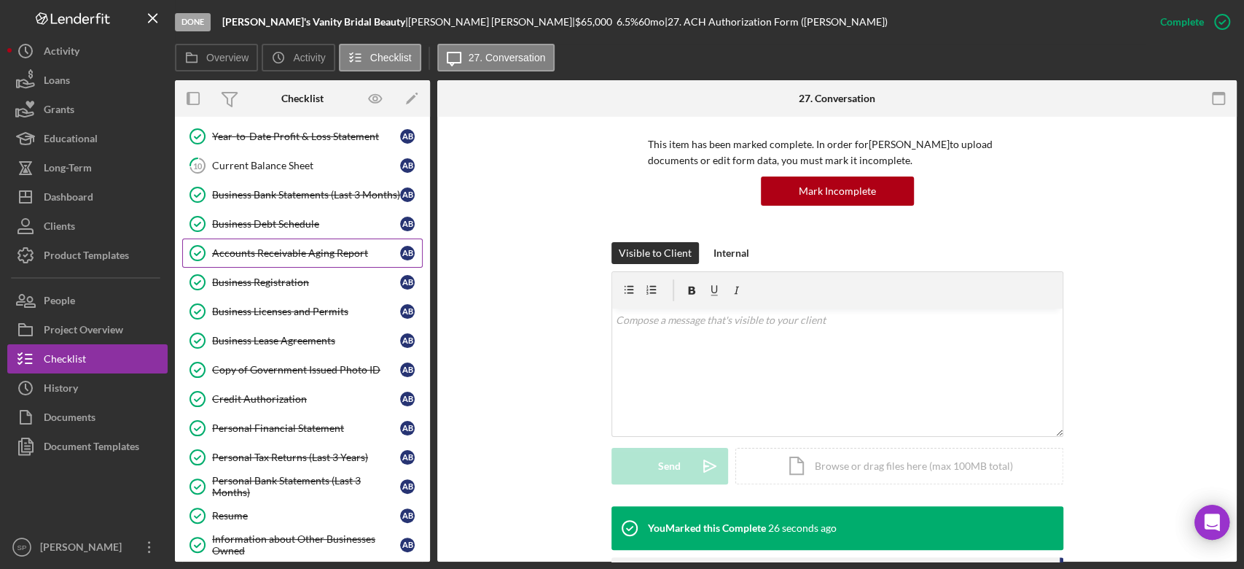
scroll to position [0, 0]
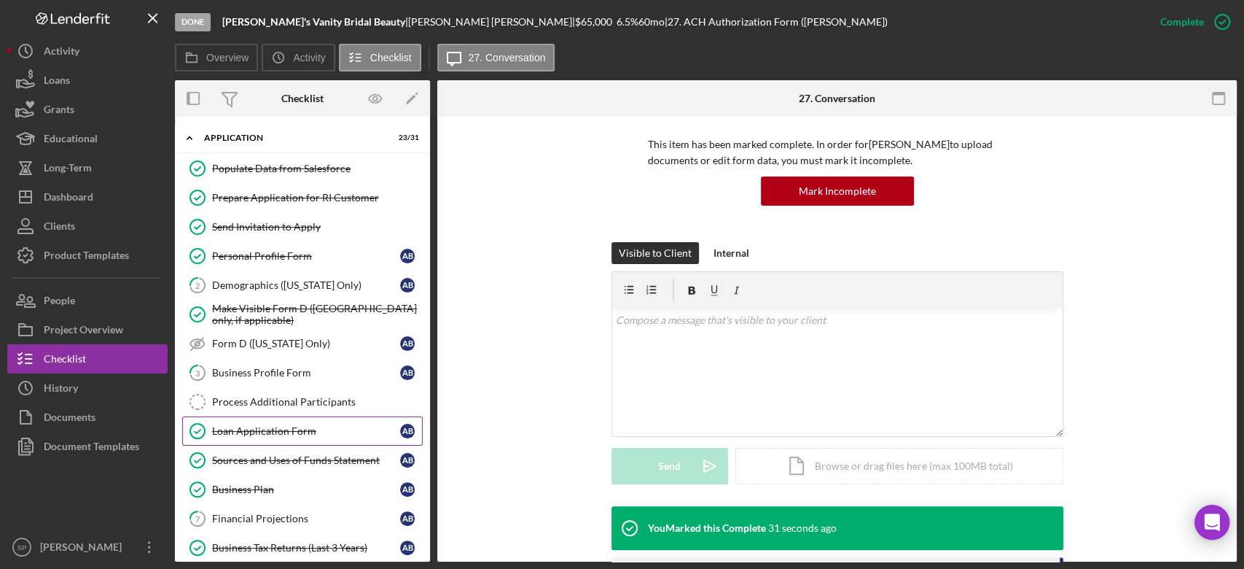
click at [310, 433] on div "Loan Application Form" at bounding box center [306, 431] width 188 height 12
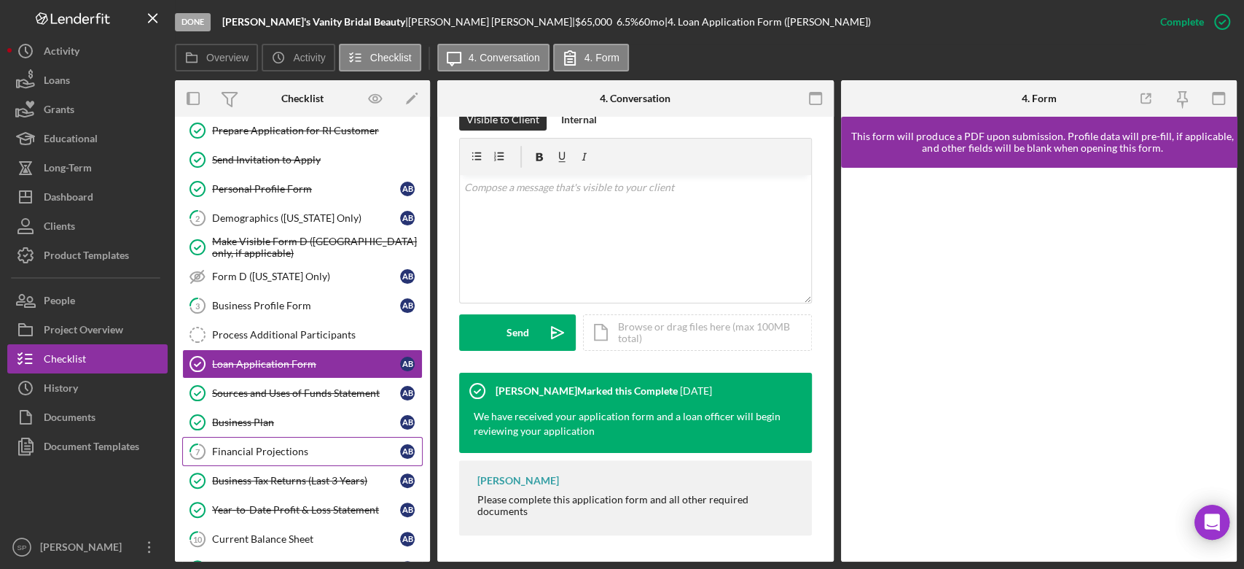
scroll to position [97, 0]
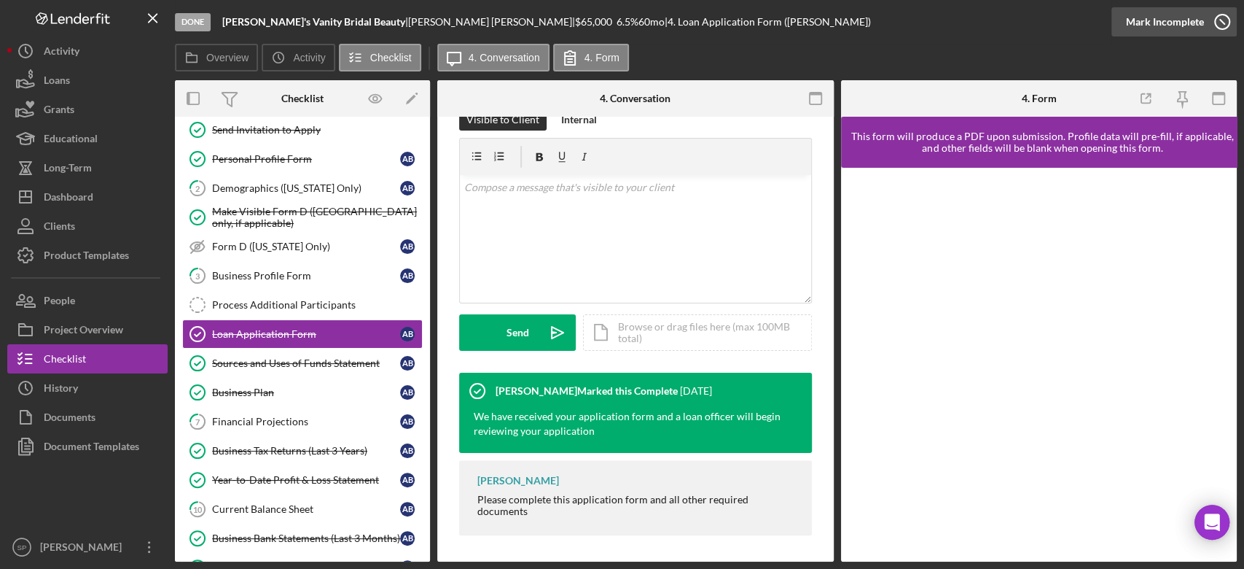
click at [1226, 20] on icon "button" at bounding box center [1222, 22] width 36 height 36
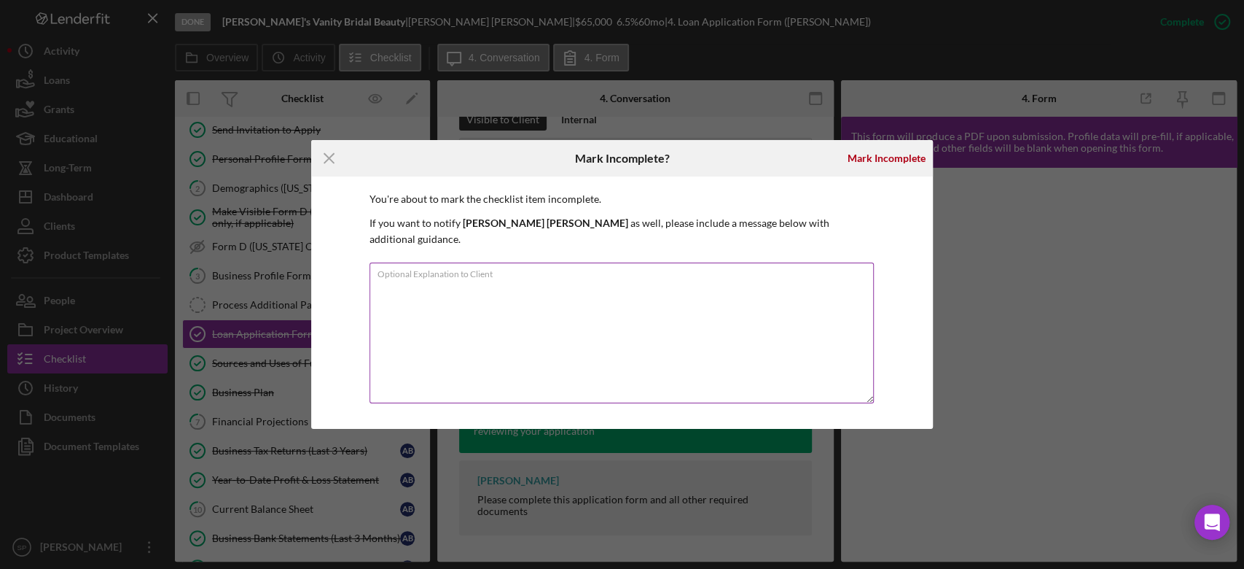
click at [656, 306] on textarea "Optional Explanation to Client" at bounding box center [622, 332] width 505 height 141
click at [537, 313] on textarea "Optional Explanation to Client" at bounding box center [622, 332] width 505 height 141
type textarea "P"
type textarea "Please fill out the application fully, with a signature."
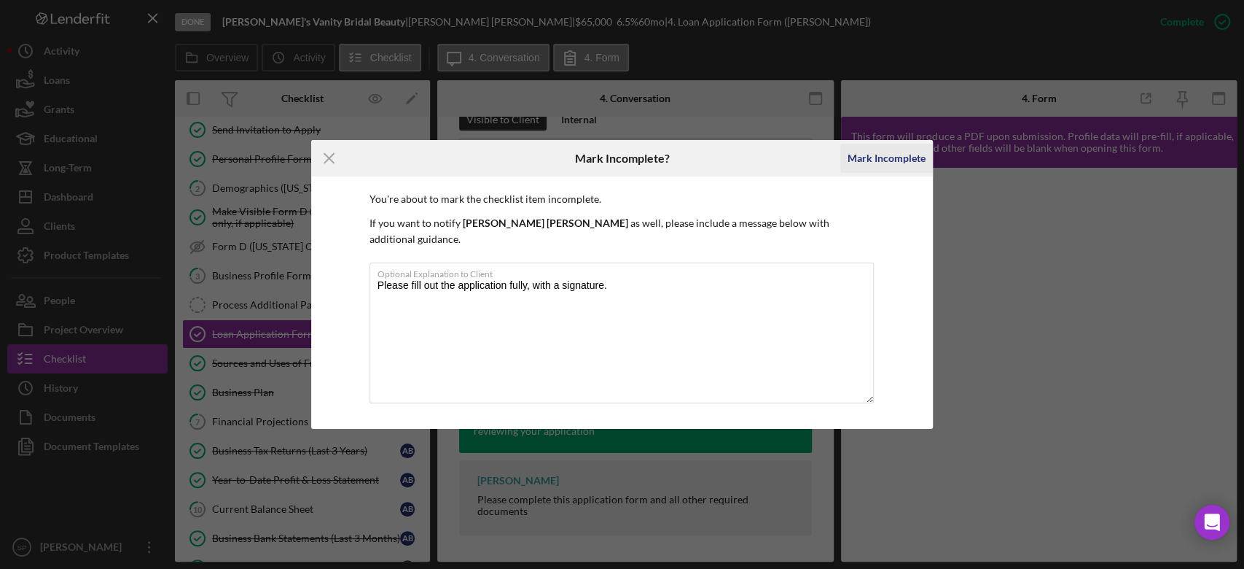
click at [895, 166] on div "Mark Incomplete" at bounding box center [887, 158] width 78 height 29
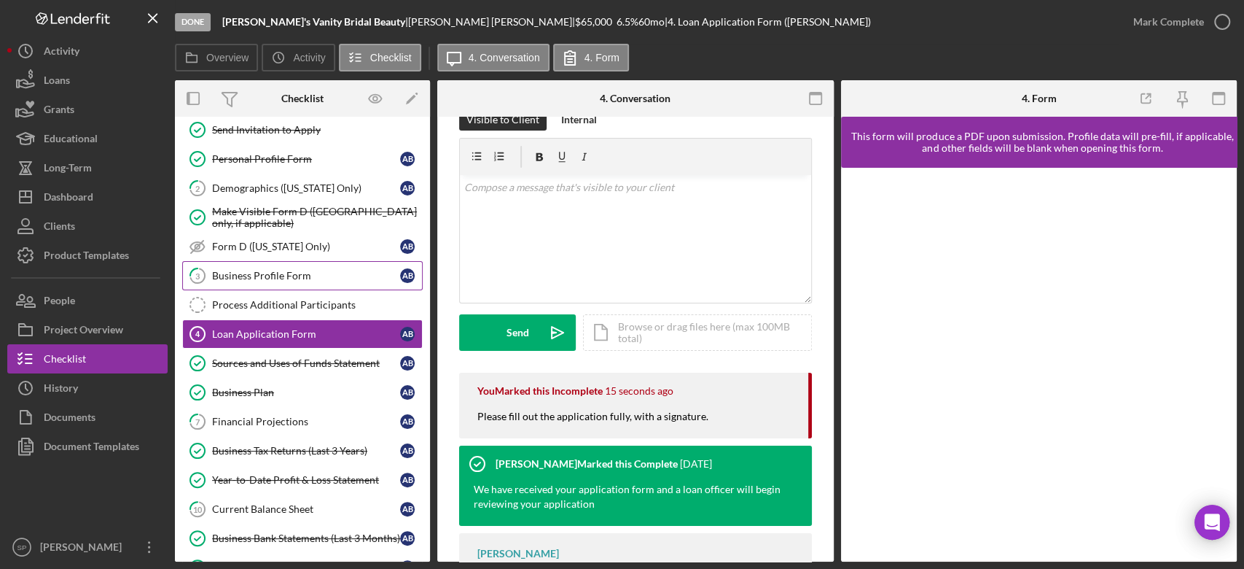
click at [314, 283] on link "3 Business Profile Form A B" at bounding box center [302, 275] width 241 height 29
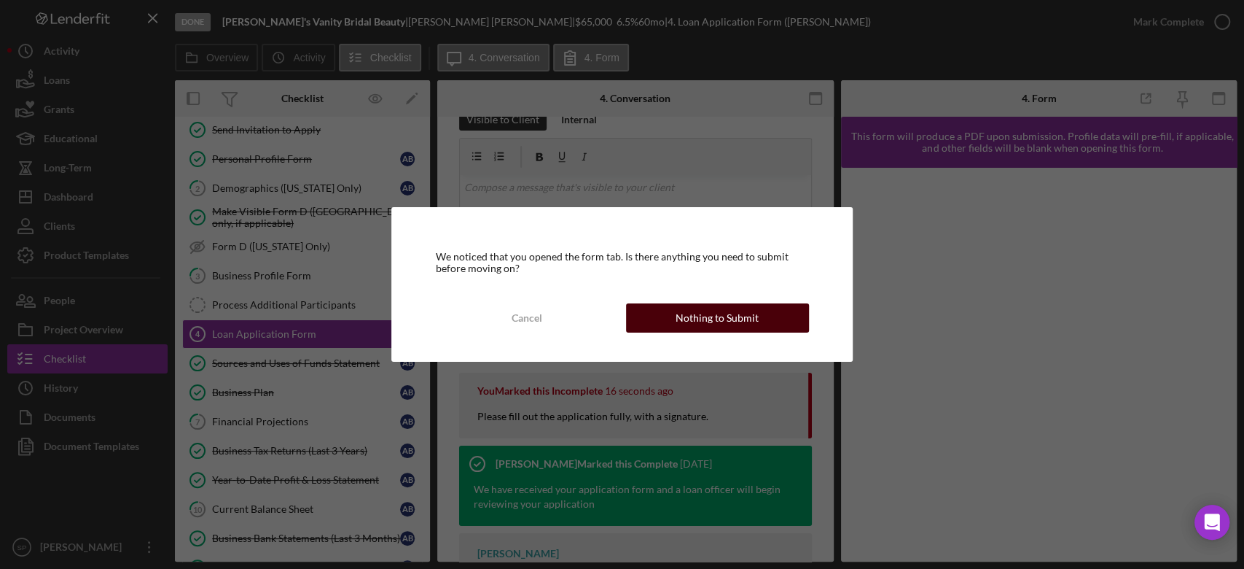
click at [695, 326] on div "Nothing to Submit" at bounding box center [717, 317] width 83 height 29
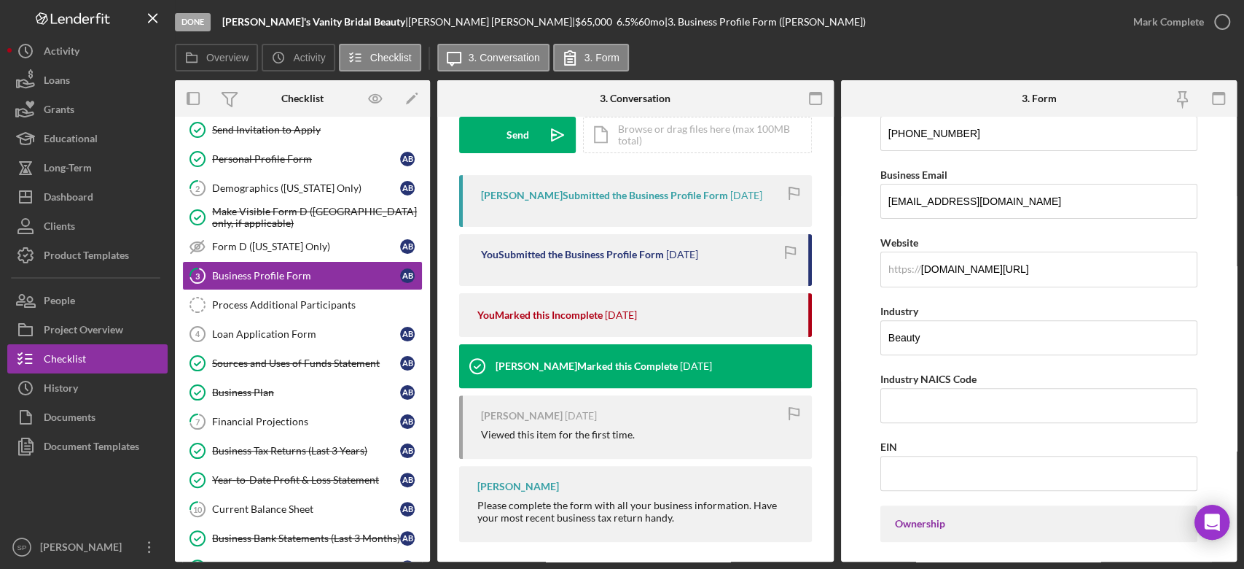
scroll to position [235, 0]
